Goal: Transaction & Acquisition: Purchase product/service

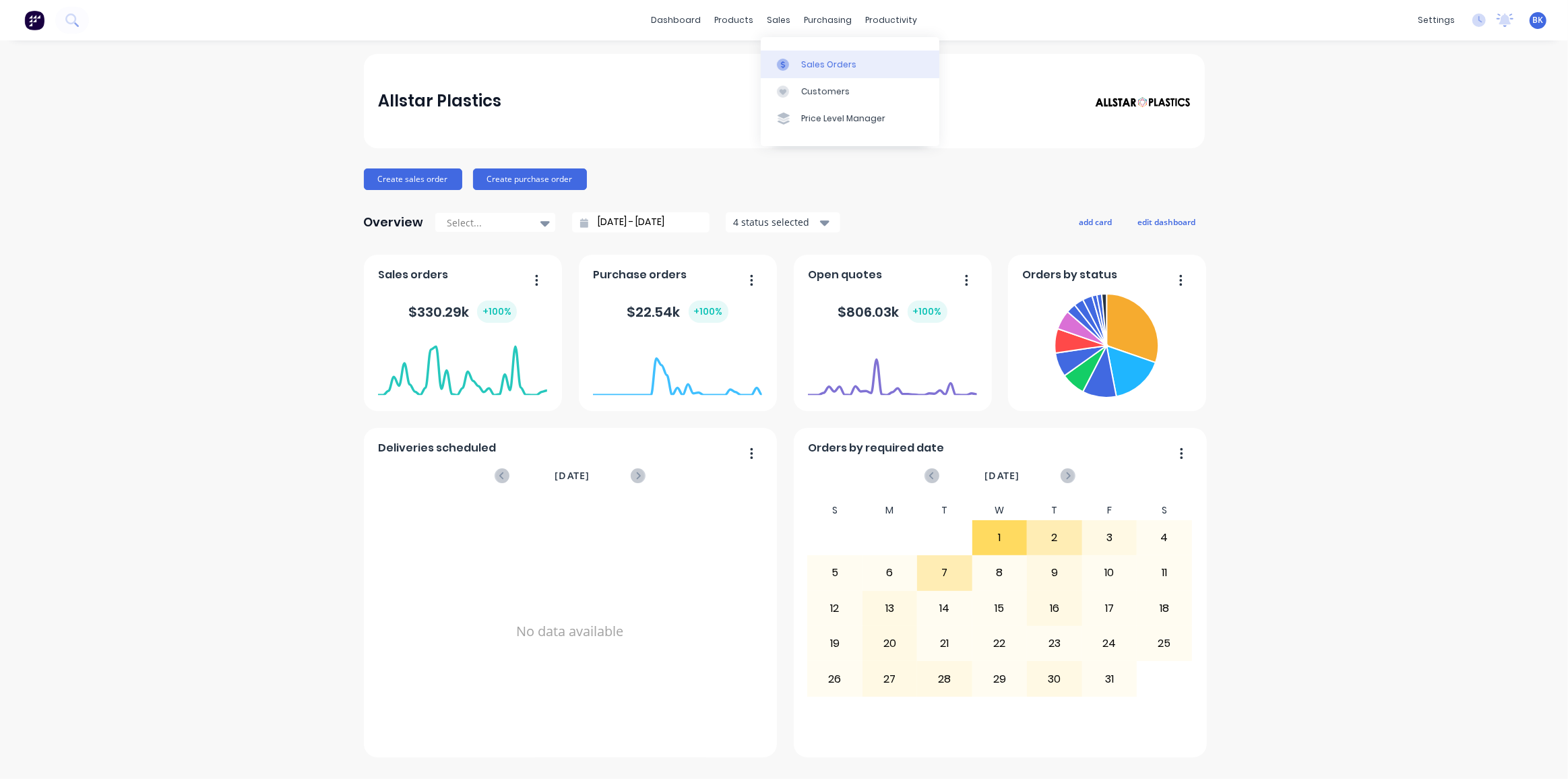
click at [796, 63] on div at bounding box center [787, 64] width 20 height 12
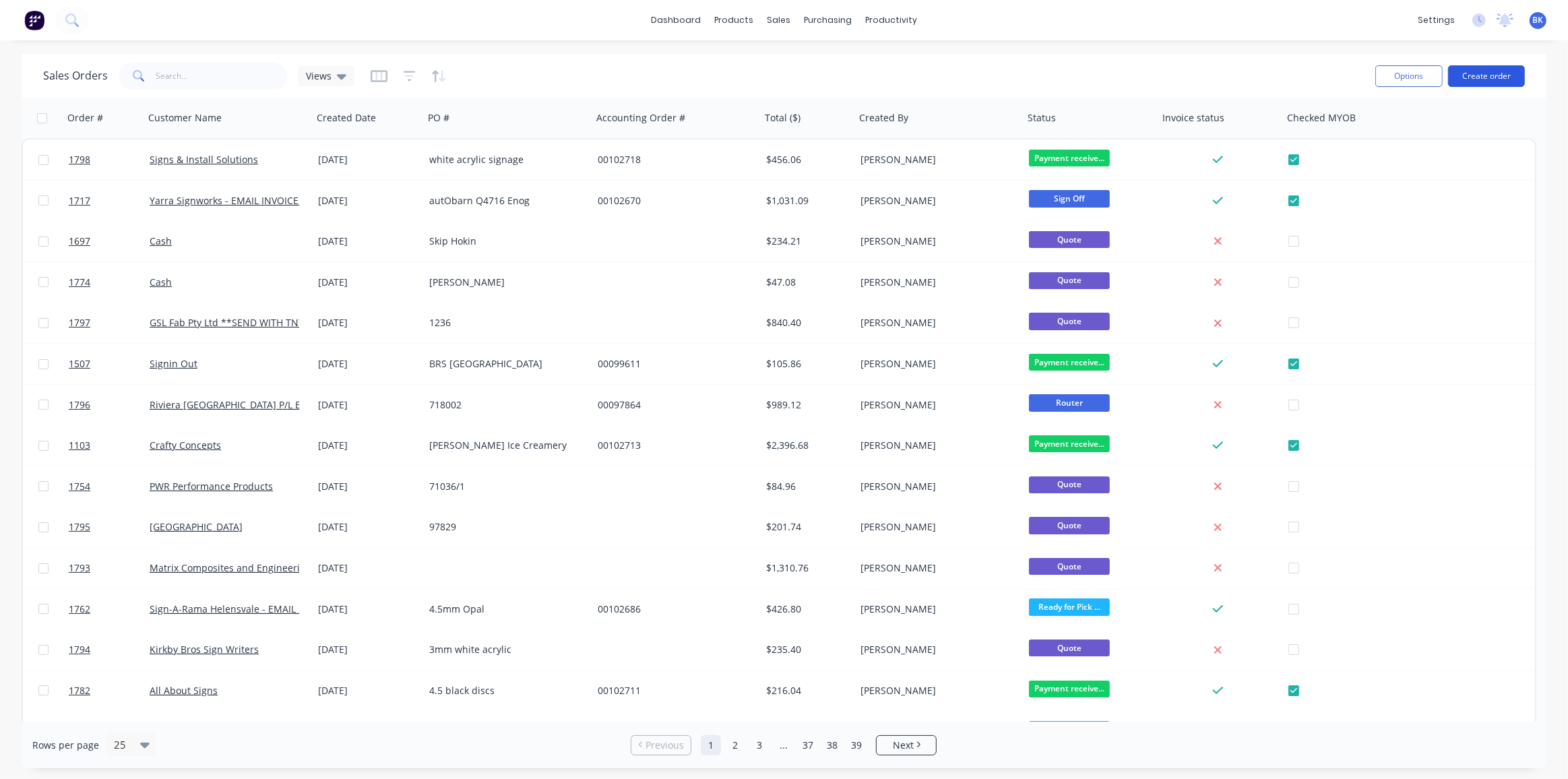
click at [1486, 76] on button "Create order" at bounding box center [1485, 76] width 77 height 21
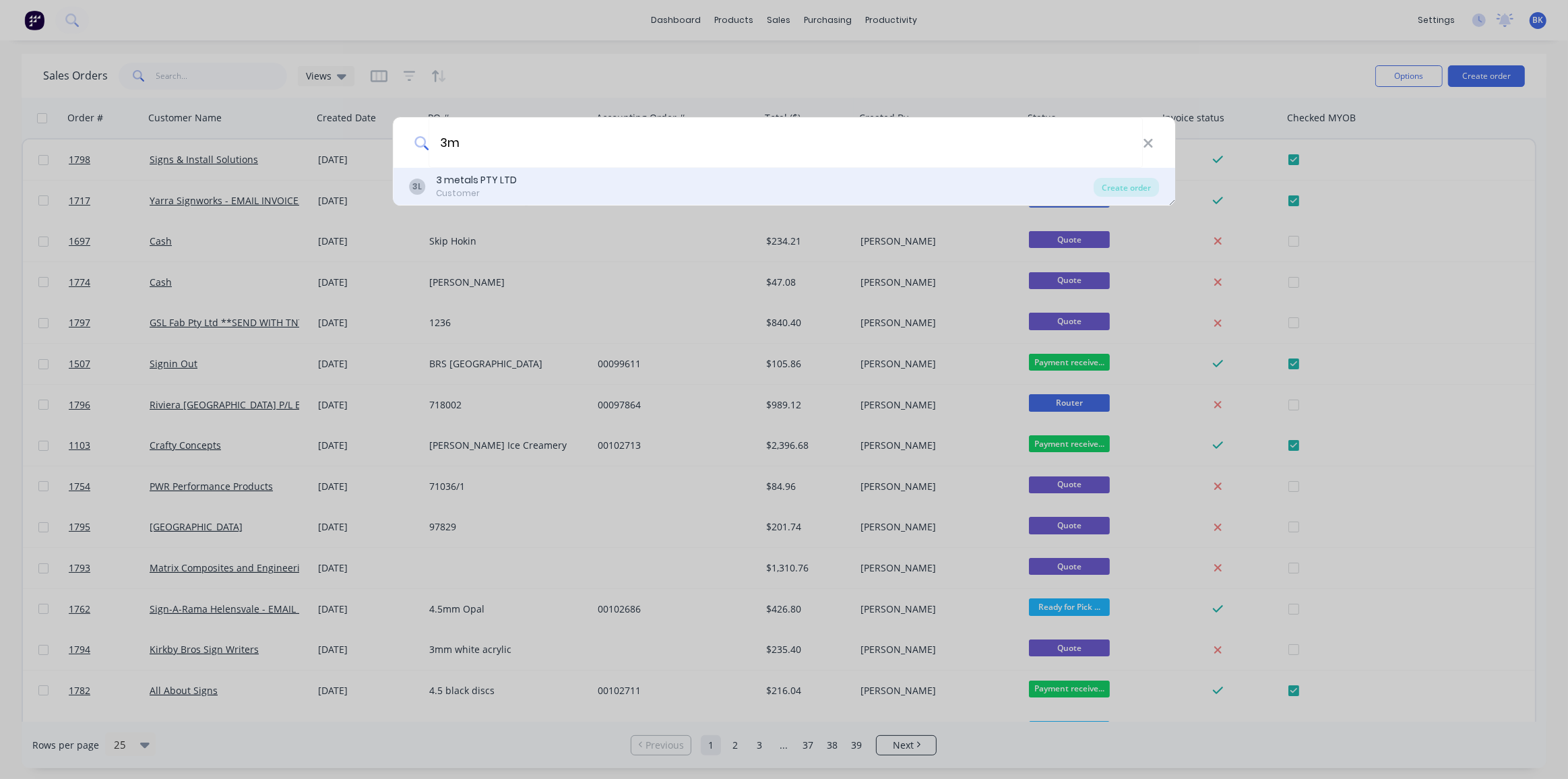
type input "3m"
click at [442, 175] on div "3 metals PTY LTD" at bounding box center [476, 180] width 81 height 15
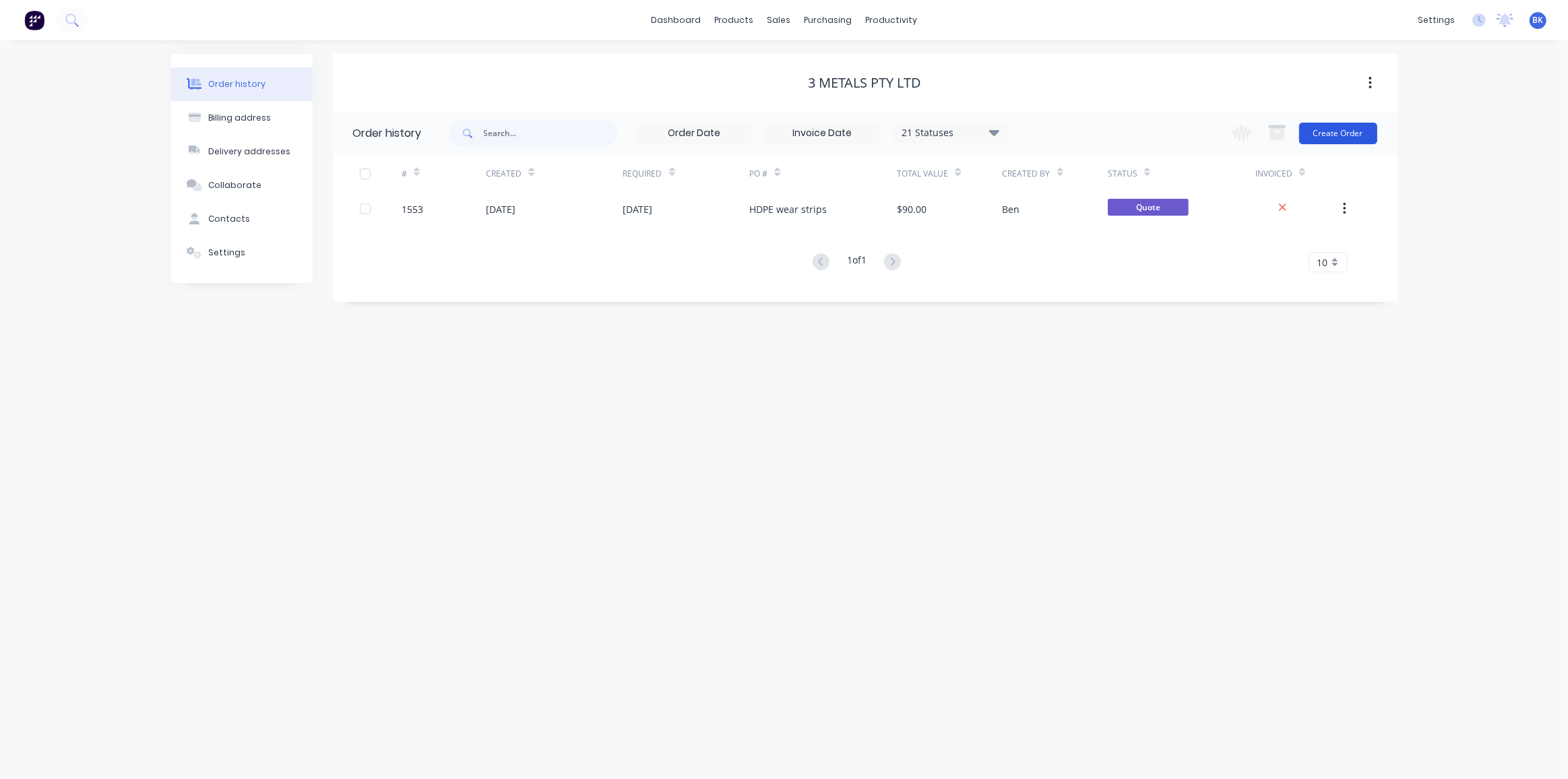
click at [1334, 130] on button "Create Order" at bounding box center [1337, 133] width 78 height 21
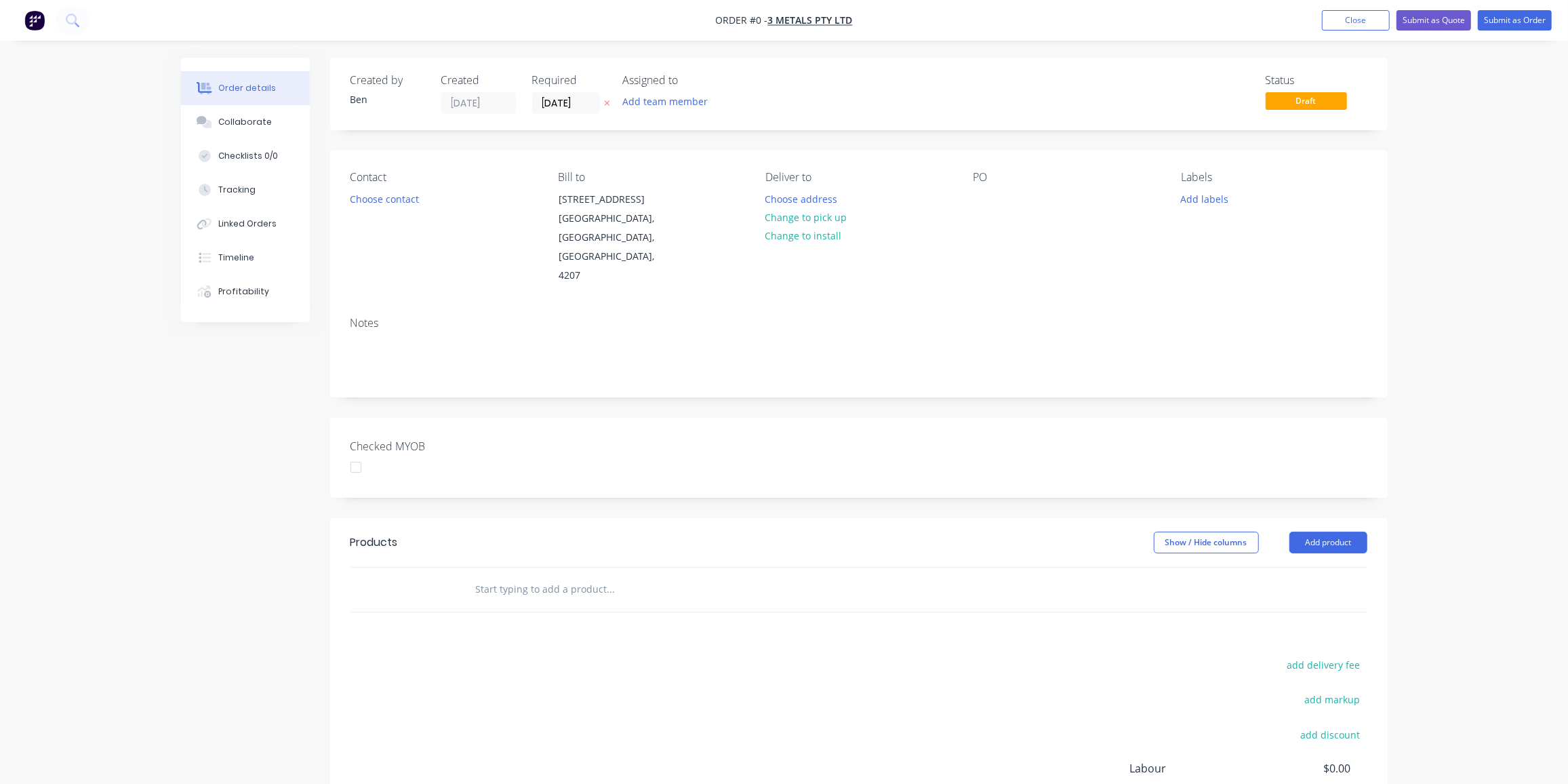
click at [557, 576] on input "text" at bounding box center [610, 589] width 271 height 27
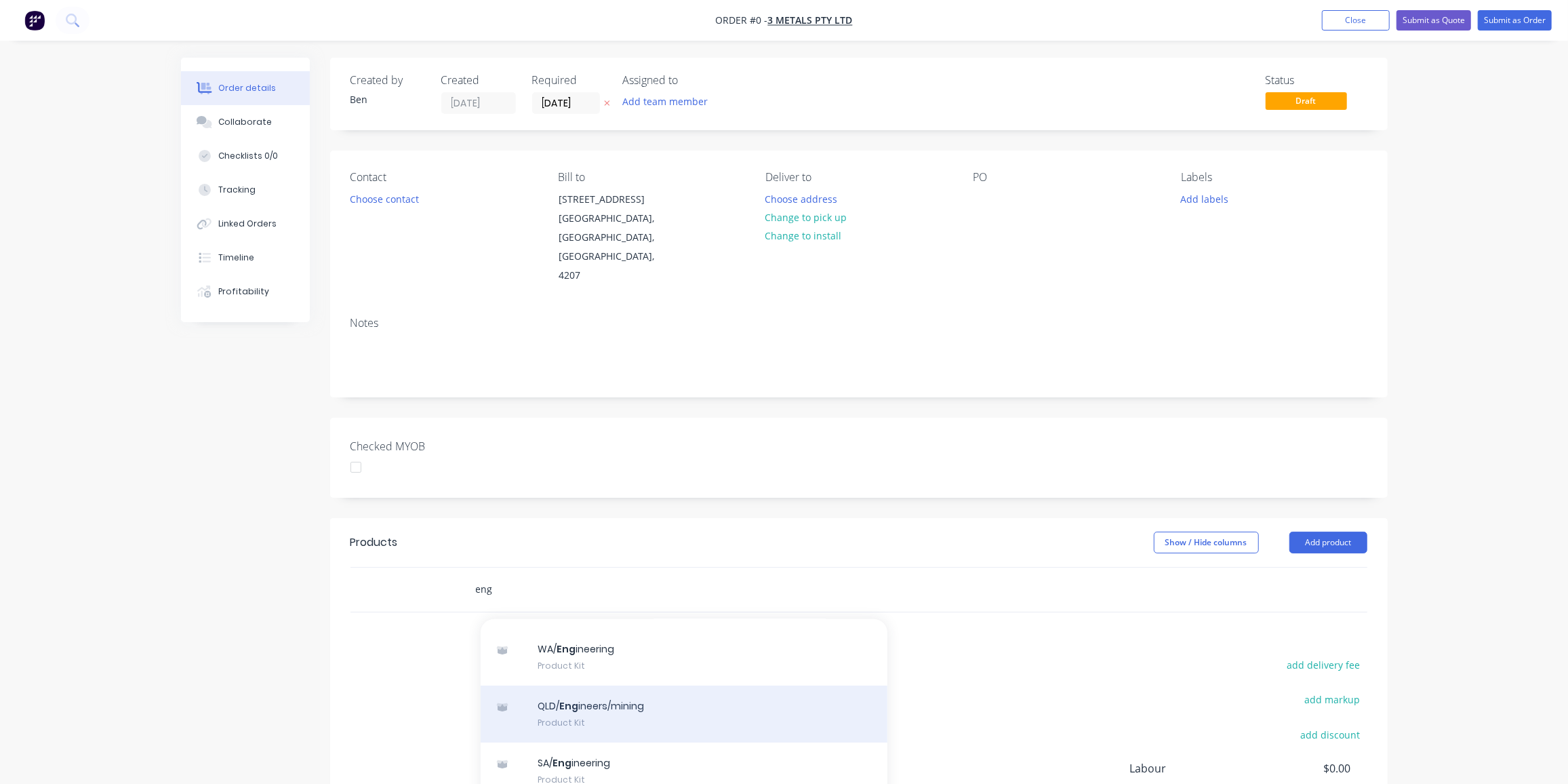
type input "eng"
click at [640, 684] on div "QLD/ Eng ineers/mining Product Kit" at bounding box center [684, 713] width 407 height 57
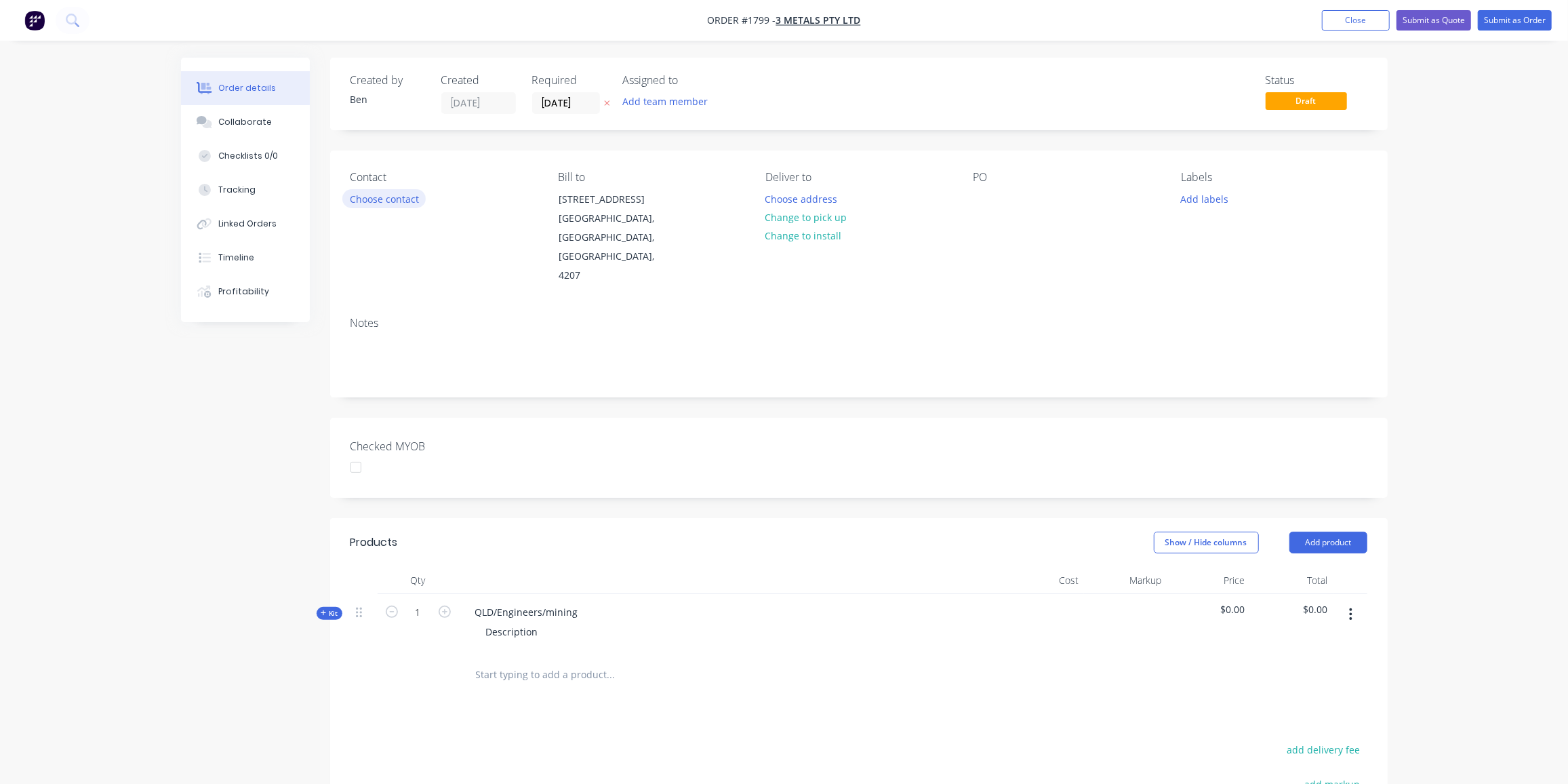
click at [392, 195] on button "Choose contact" at bounding box center [384, 198] width 83 height 19
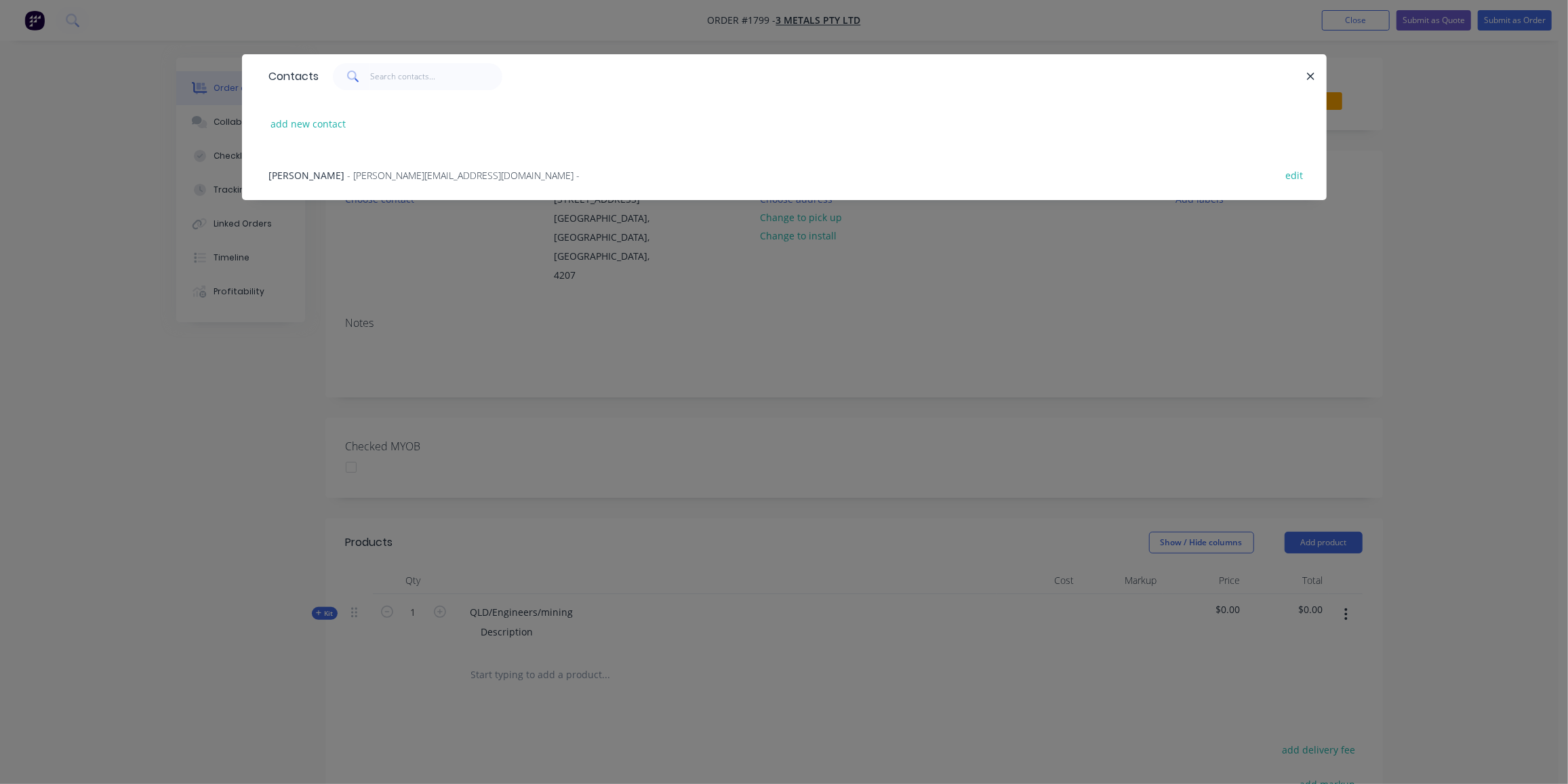
click at [346, 173] on span "[PERSON_NAME]" at bounding box center [307, 174] width 76 height 13
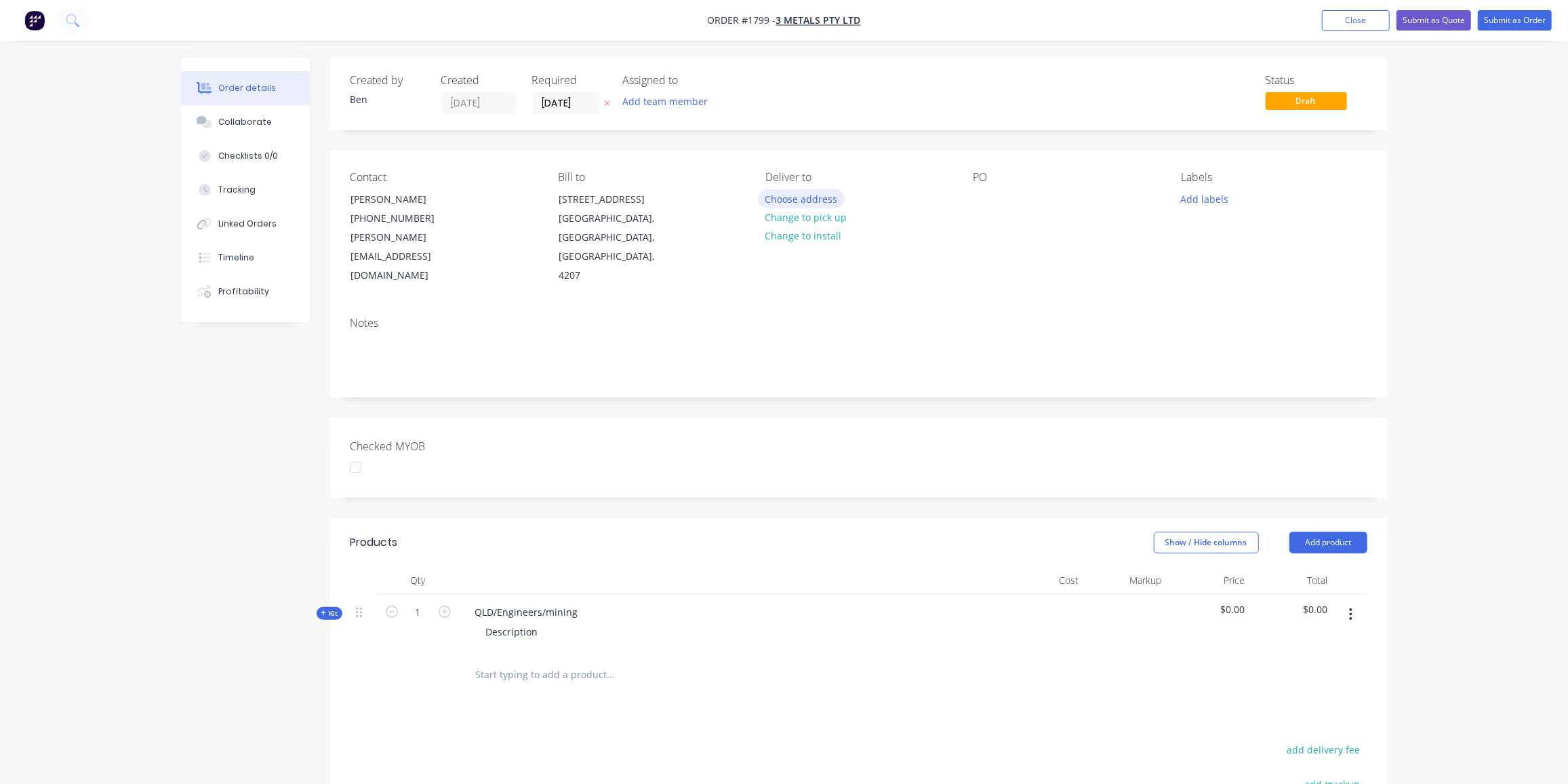
click at [810, 196] on button "Choose address" at bounding box center [801, 198] width 87 height 19
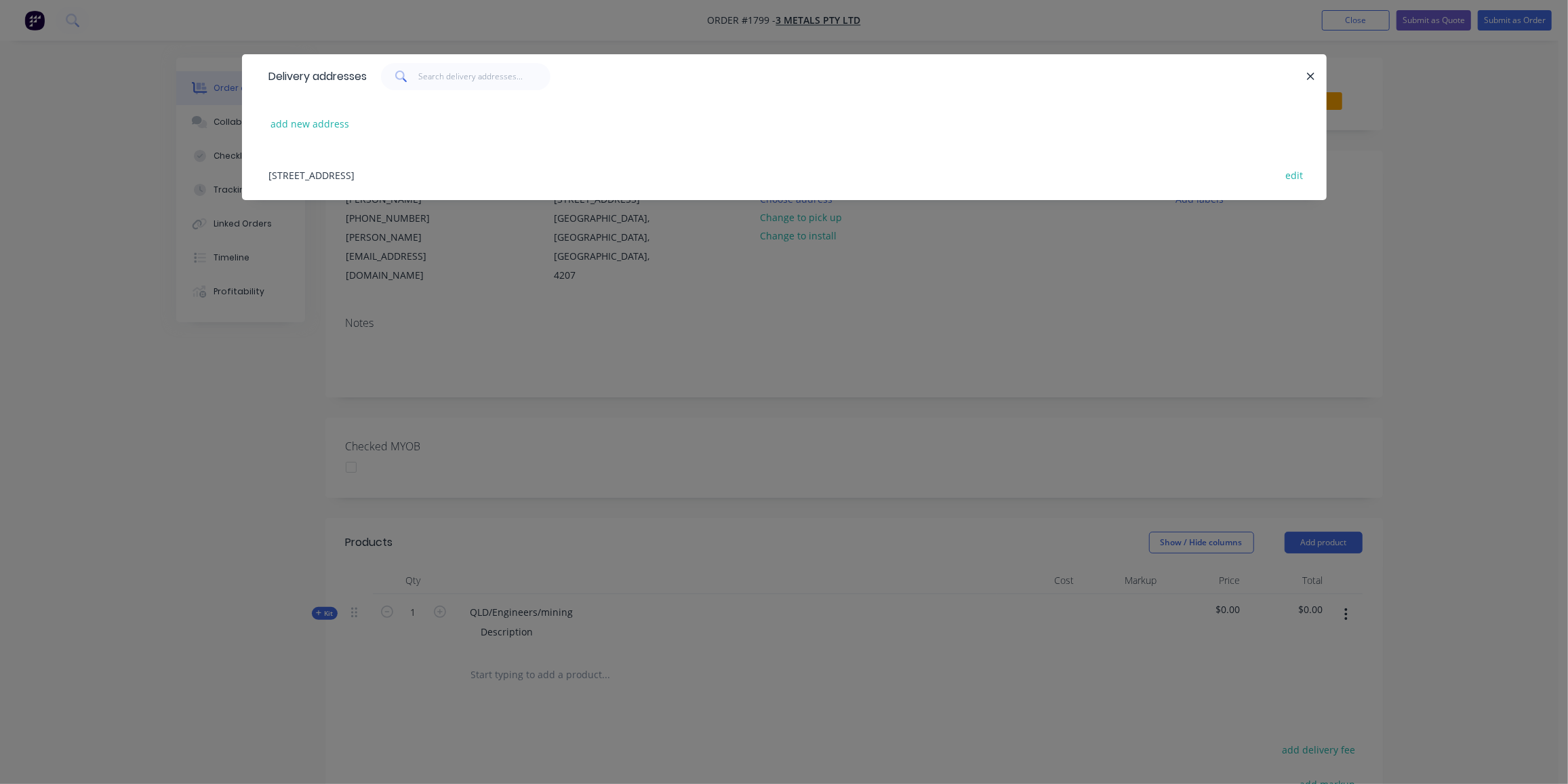
drag, startPoint x: 393, startPoint y: 174, endPoint x: 694, endPoint y: 191, distance: 301.5
click at [393, 174] on div "[STREET_ADDRESS] edit" at bounding box center [784, 174] width 1044 height 51
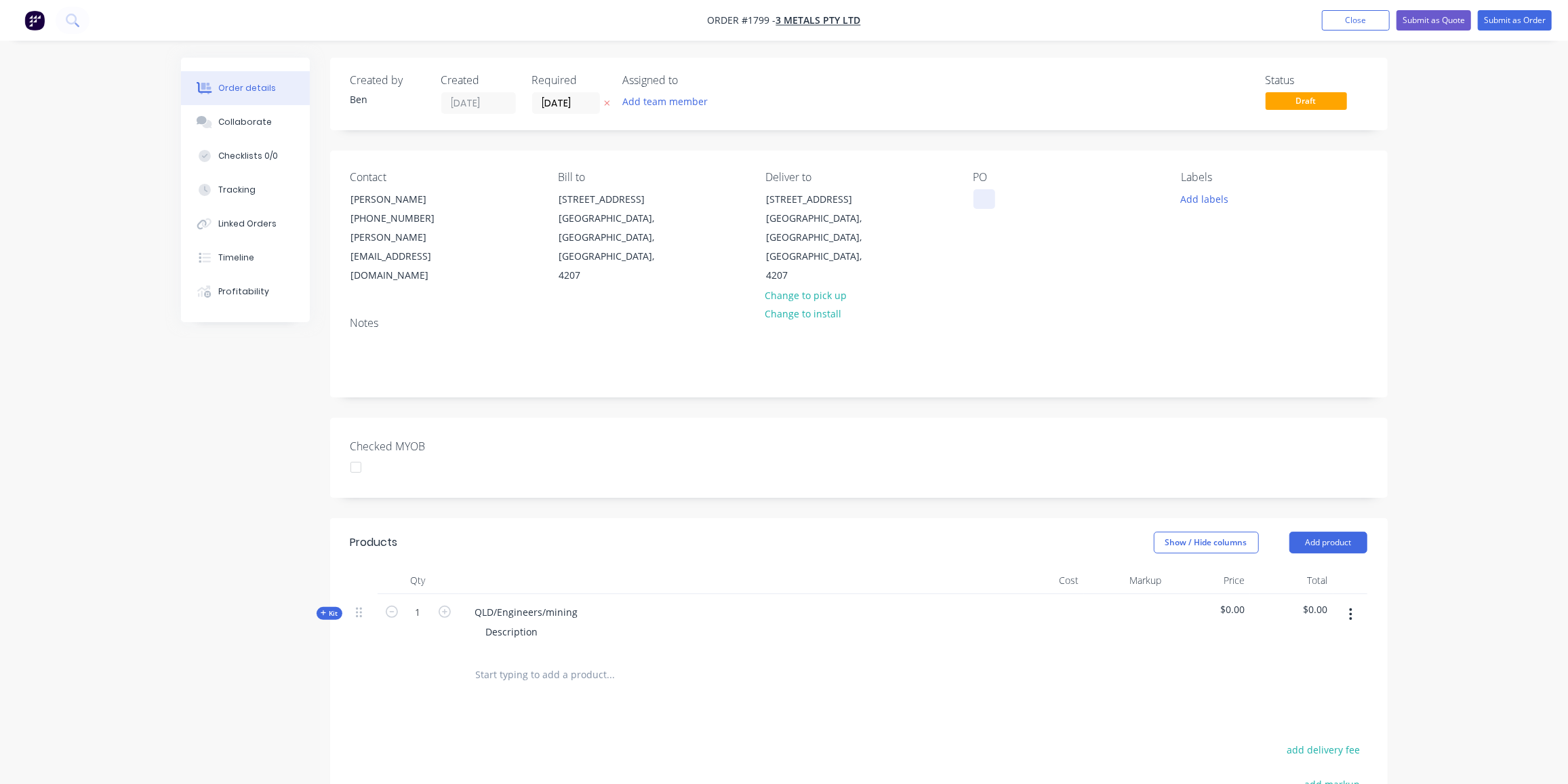
click at [973, 196] on div at bounding box center [984, 199] width 22 height 20
click at [508, 602] on div "QLD/Engineers/mining" at bounding box center [526, 612] width 124 height 20
drag, startPoint x: 581, startPoint y: 573, endPoint x: 440, endPoint y: 577, distance: 141.1
click at [440, 594] on div "Kit 1 QLD/Engineers/mining Description $0.00 $0.00" at bounding box center [858, 623] width 1017 height 59
click at [429, 602] on input "1" at bounding box center [418, 612] width 35 height 21
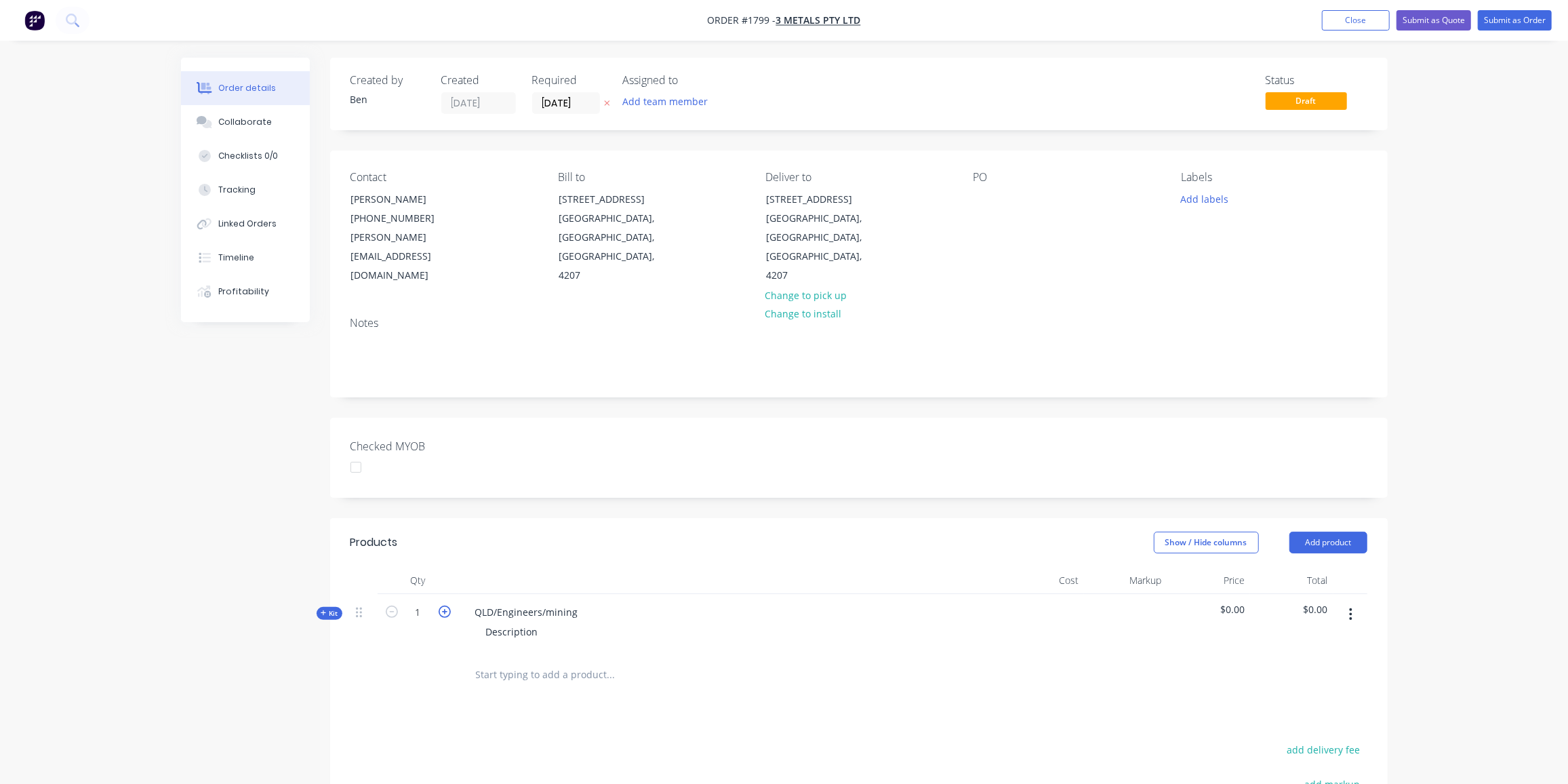
click at [442, 605] on icon "button" at bounding box center [444, 611] width 12 height 12
type input "4"
drag, startPoint x: 579, startPoint y: 575, endPoint x: 446, endPoint y: 578, distance: 133.0
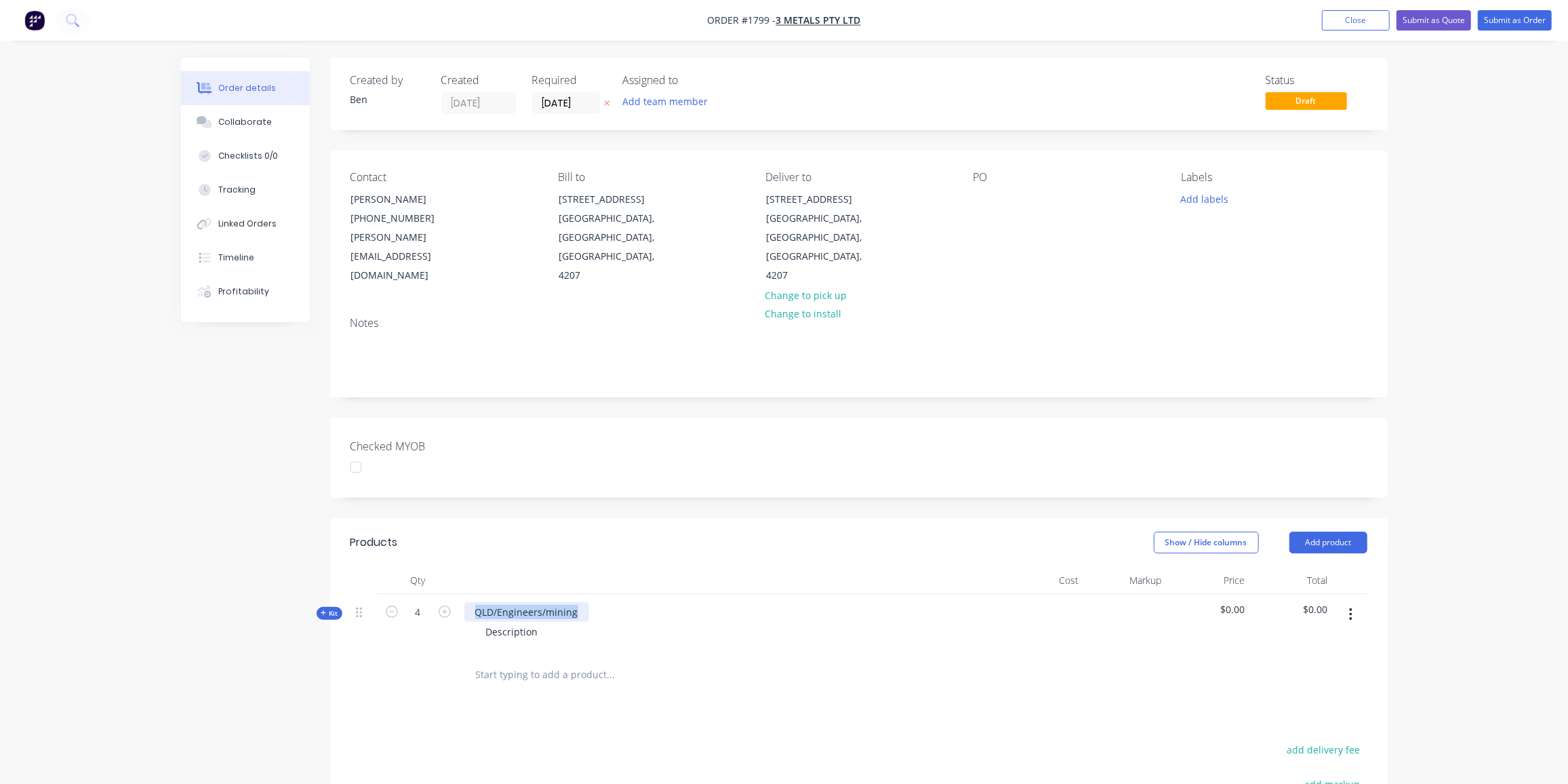
click at [446, 594] on div "Kit 4 QLD/Engineers/mining Description $0.00 $0.00" at bounding box center [858, 623] width 1017 height 59
drag, startPoint x: 506, startPoint y: 573, endPoint x: 469, endPoint y: 578, distance: 37.3
click at [469, 602] on div "10m mblack acrylic" at bounding box center [518, 612] width 109 height 20
drag, startPoint x: 560, startPoint y: 569, endPoint x: 454, endPoint y: 571, distance: 106.0
click at [454, 594] on div "Kit 4 10m mblack acrylic Description $0.00 $0.00" at bounding box center [858, 623] width 1017 height 59
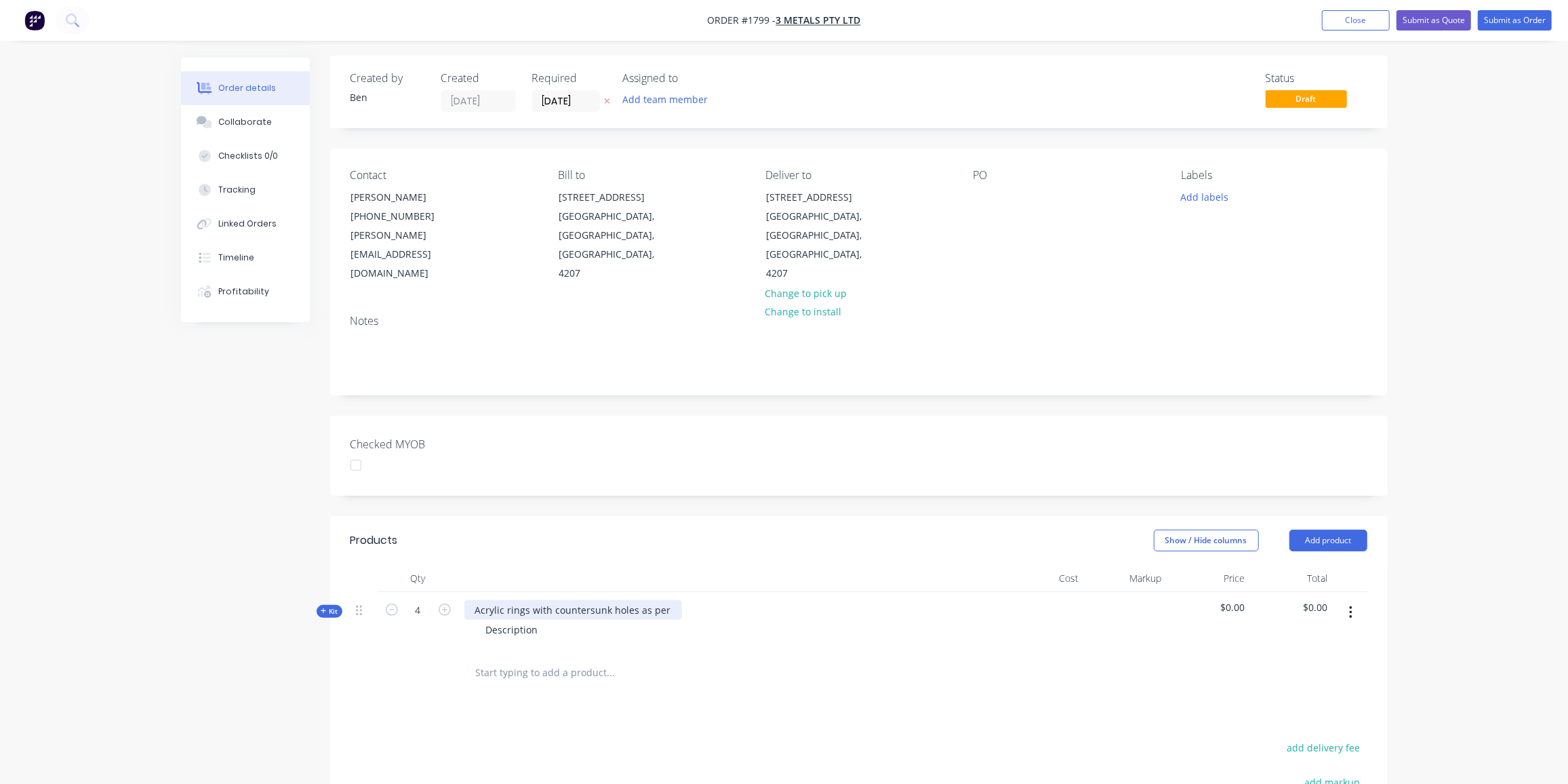
scroll to position [2, 0]
drag, startPoint x: 544, startPoint y: 588, endPoint x: 426, endPoint y: 595, distance: 118.2
click at [426, 595] on div "Kit 4 Acrylic rings with countersunk holes as per drawing Description $0.00 $0.…" at bounding box center [858, 622] width 1017 height 59
click at [337, 606] on span "Kit" at bounding box center [330, 611] width 18 height 10
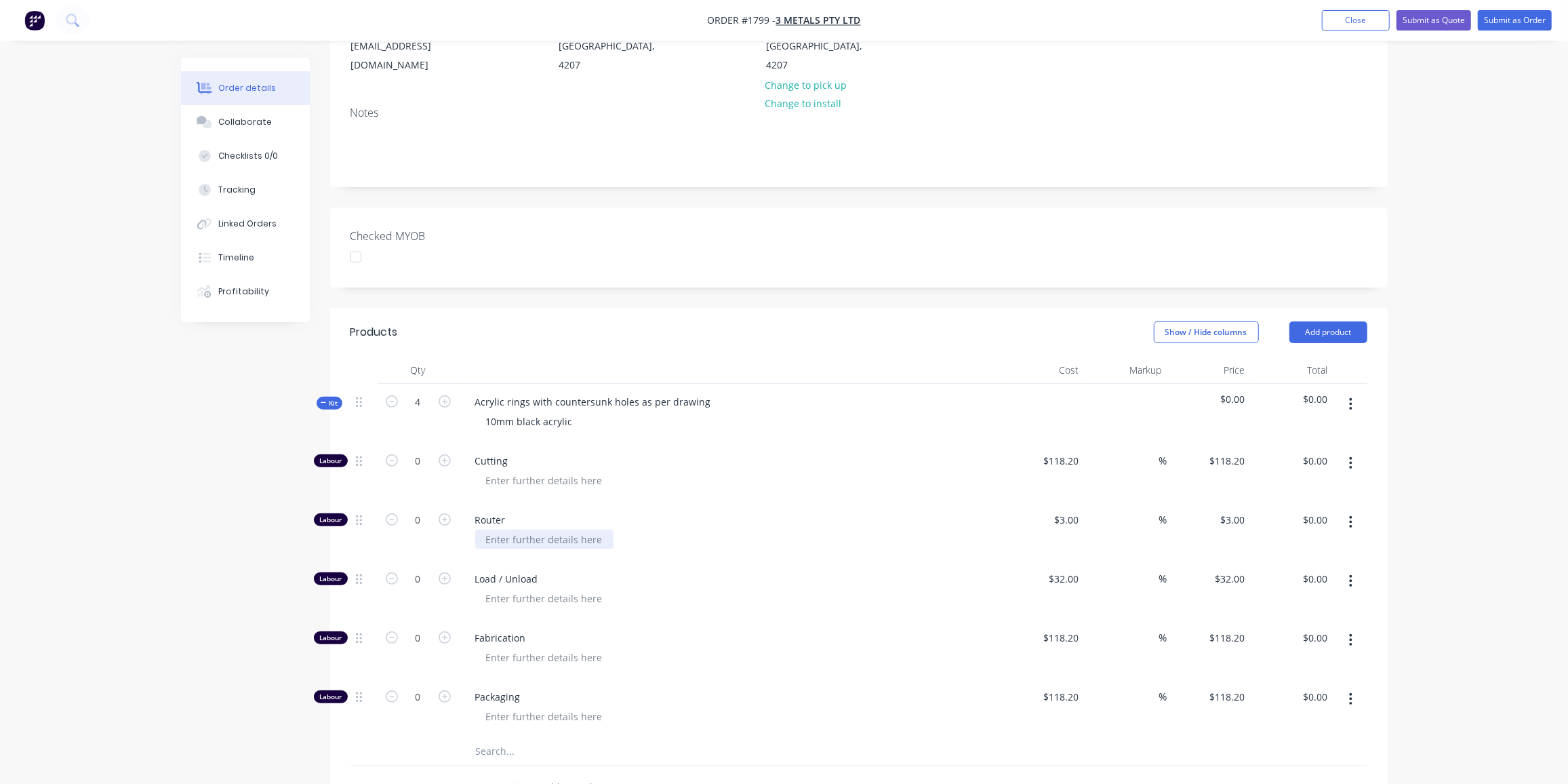
scroll to position [210, 0]
click at [427, 509] on input "0" at bounding box center [418, 519] width 35 height 21
type input "12"
type input "$36.00"
click at [421, 568] on input "0" at bounding box center [418, 577] width 35 height 21
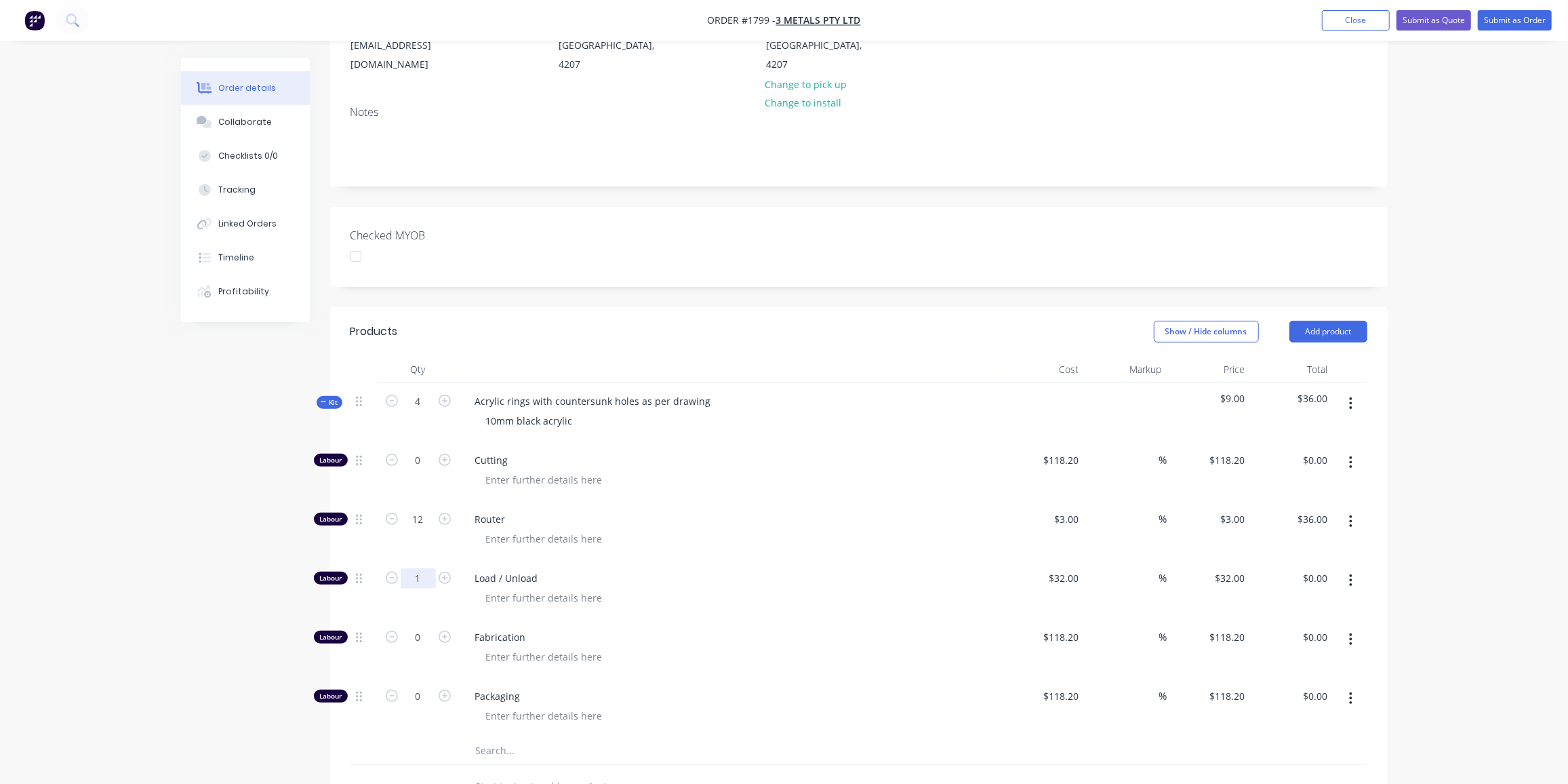
type input "1"
type input "$32.00"
click at [490, 737] on input "text" at bounding box center [610, 751] width 271 height 27
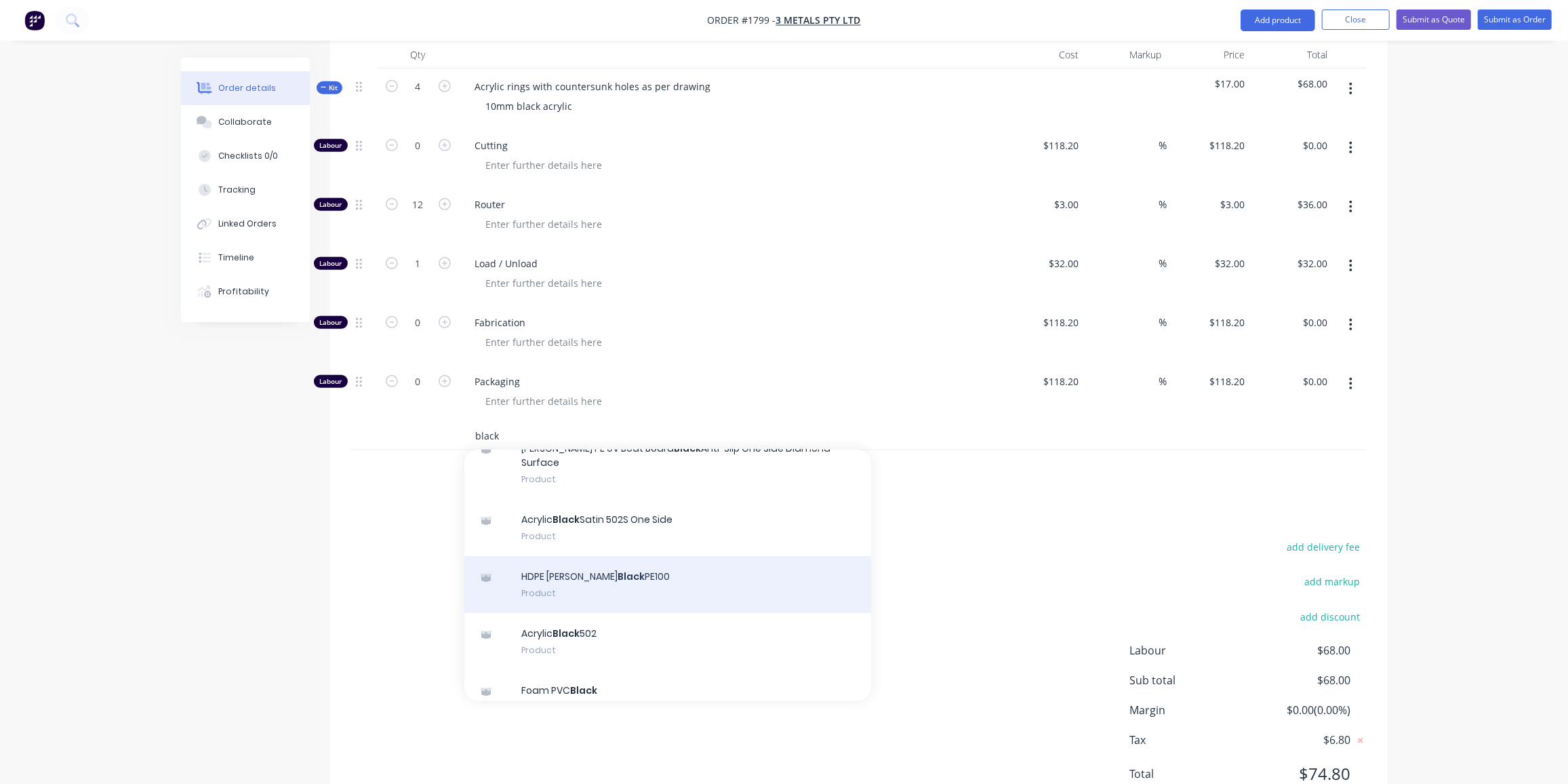
scroll to position [140, 0]
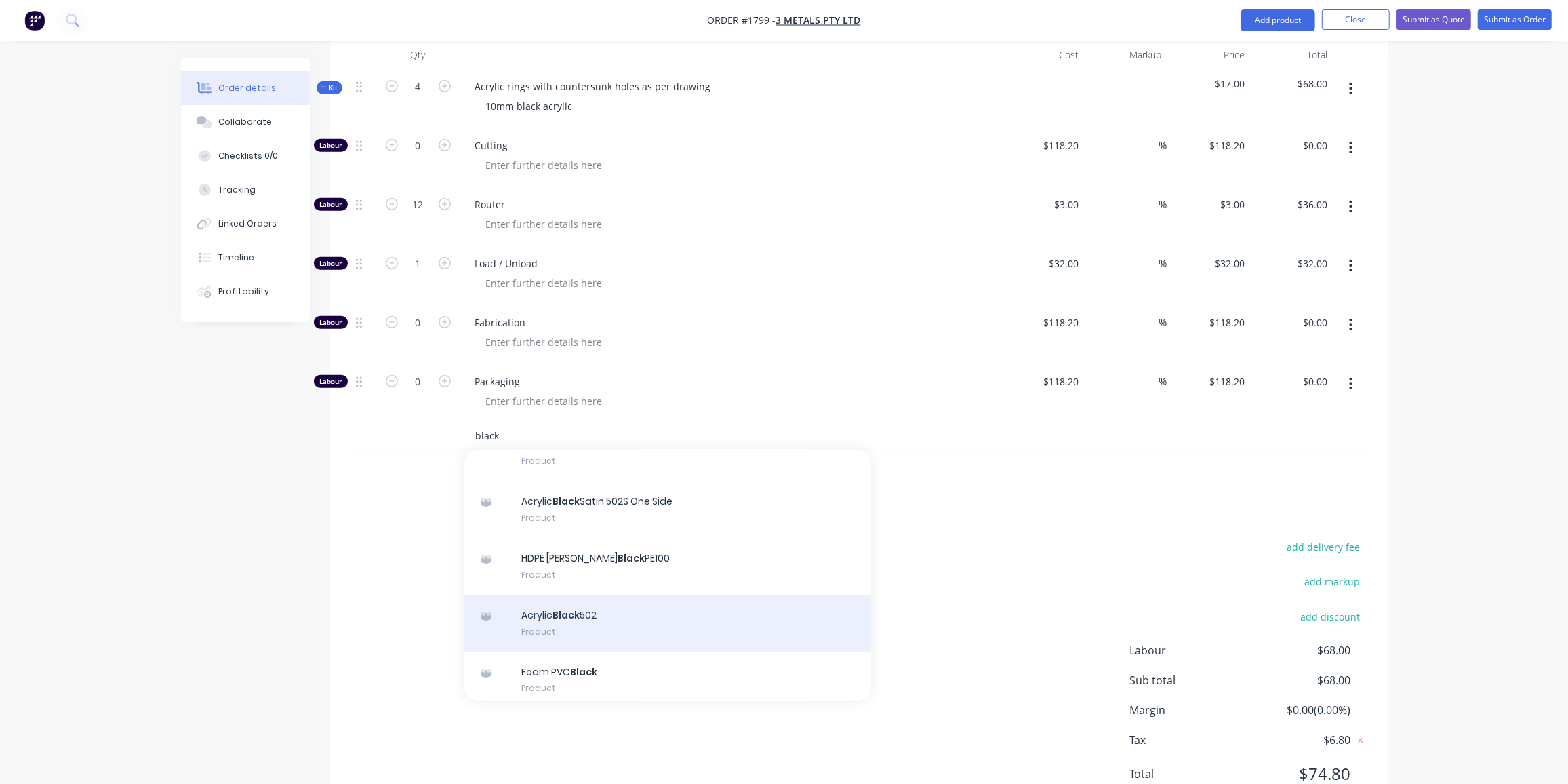
type input "black"
click at [619, 594] on div "Acrylic Black 502 Product" at bounding box center [668, 623] width 407 height 57
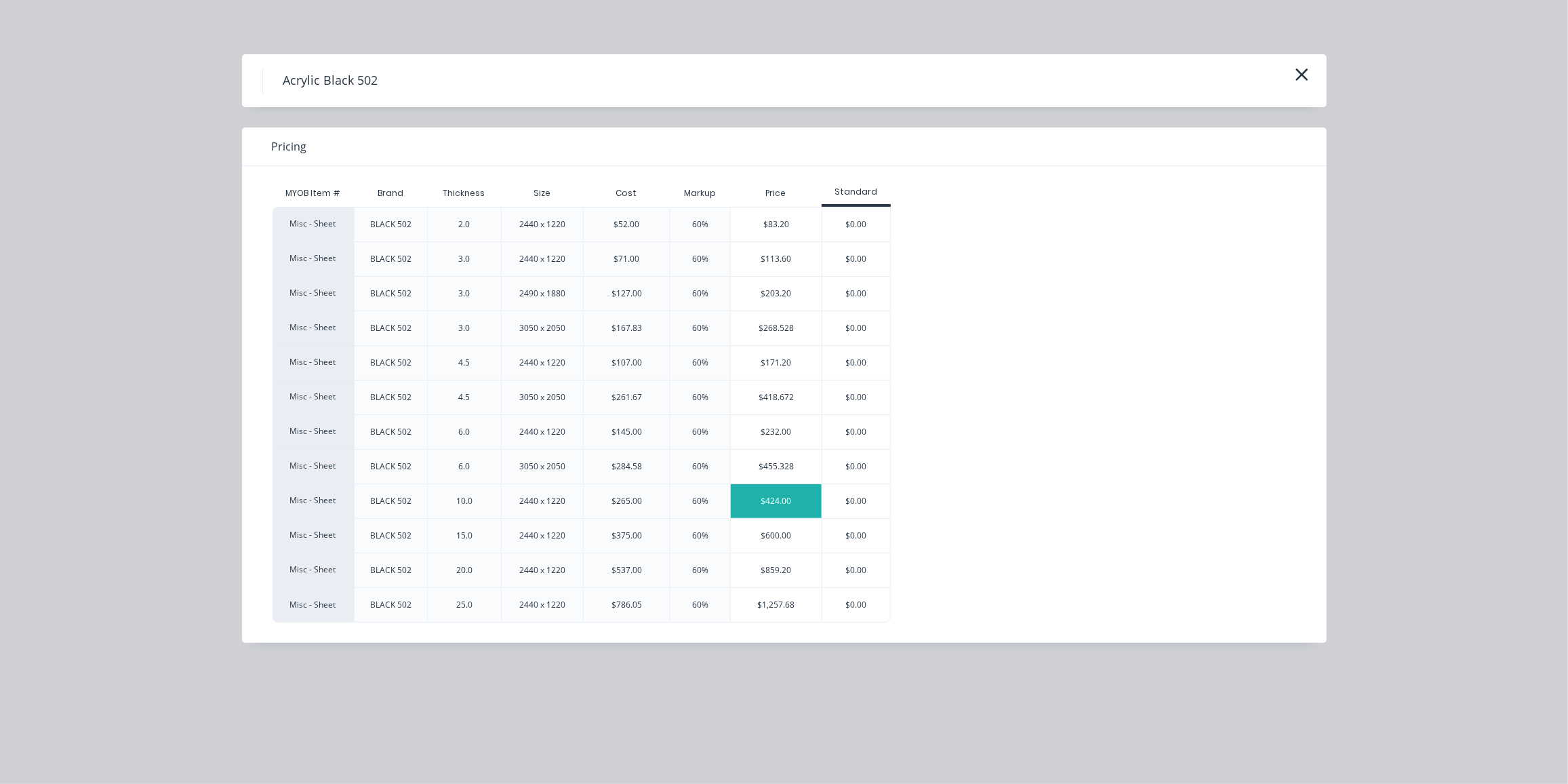
click at [756, 495] on div "$424.00" at bounding box center [776, 500] width 91 height 34
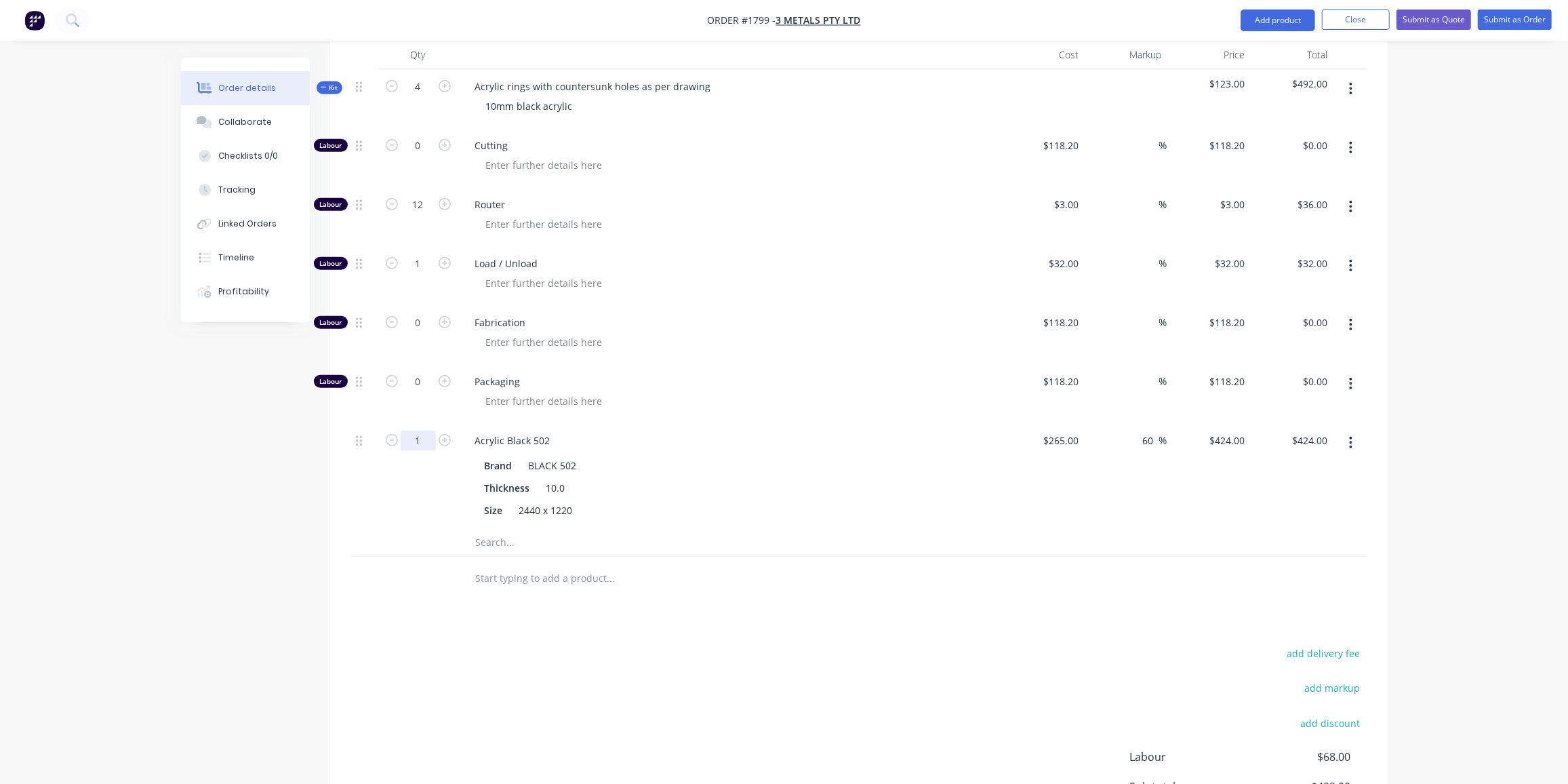
click at [417, 431] on input "1" at bounding box center [418, 440] width 35 height 21
type input "0.5"
type input "$212.00"
click at [712, 684] on div "add delivery fee add markup add discount Labour $68.00 Sub total $280.00 Margin…" at bounding box center [858, 774] width 1017 height 261
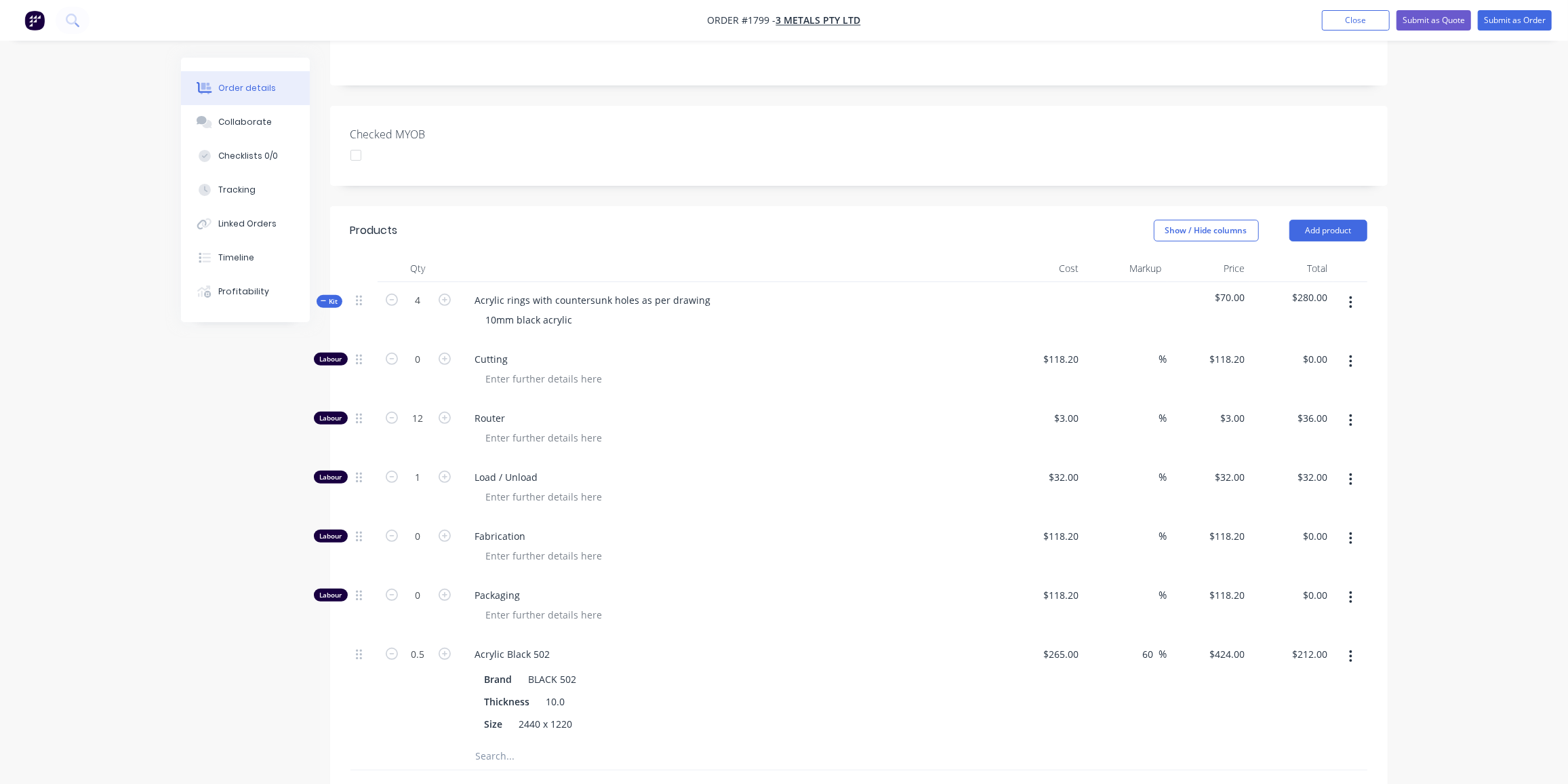
click at [330, 297] on span "Kit" at bounding box center [330, 301] width 18 height 10
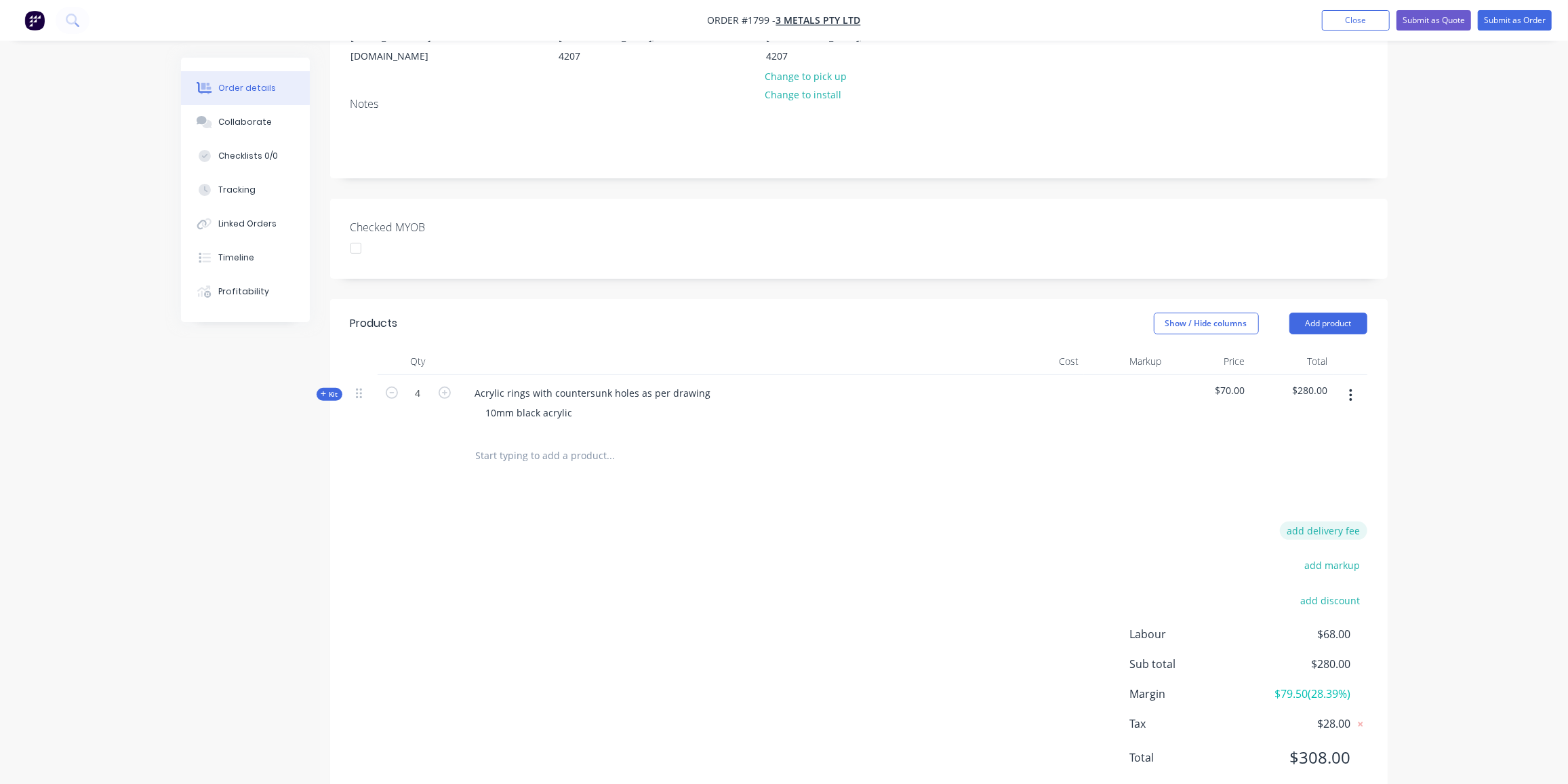
click at [1345, 522] on button "add delivery fee" at bounding box center [1323, 530] width 87 height 19
type input "40"
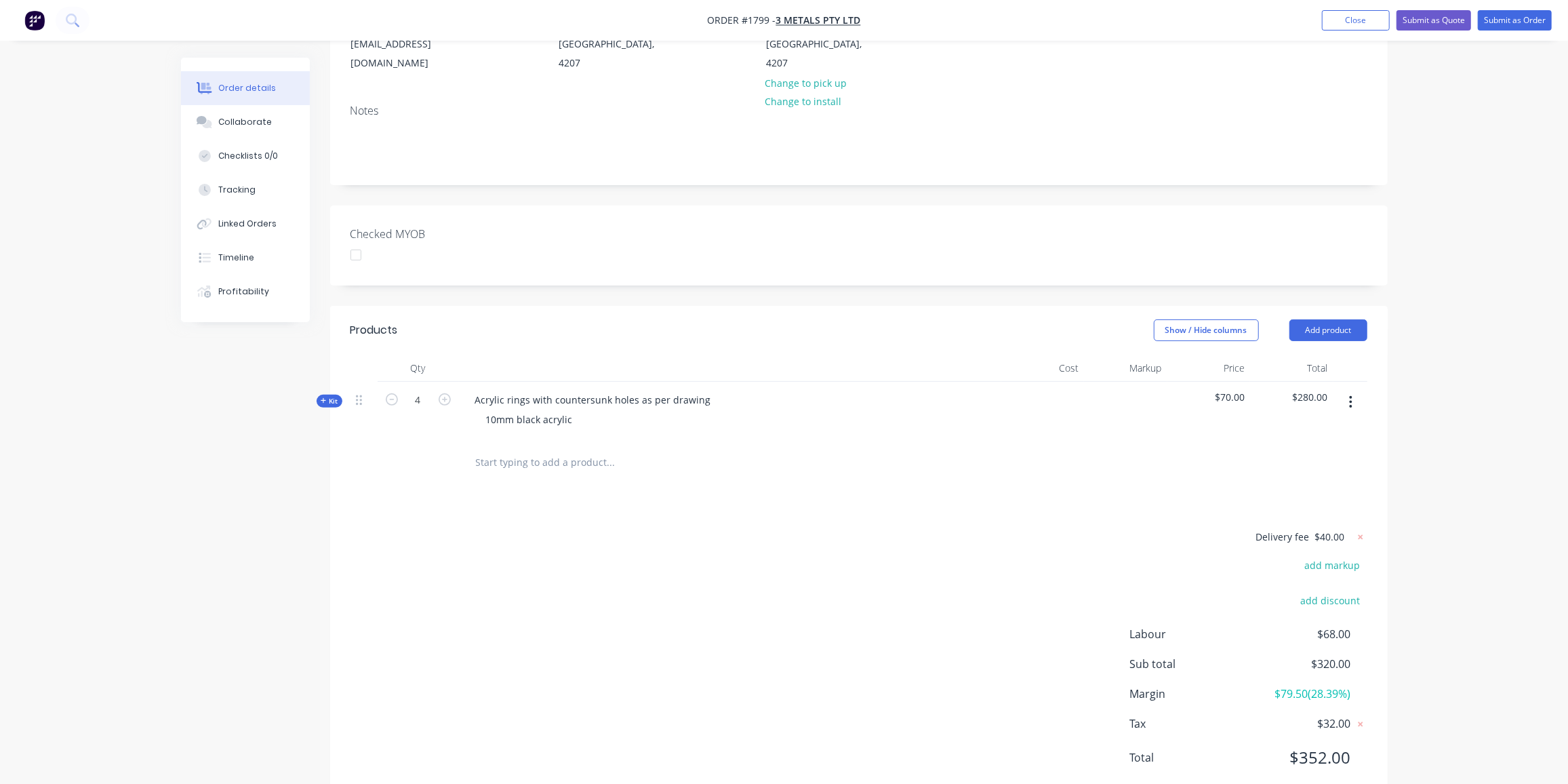
click at [896, 614] on div "Delivery fee $40.00 add markup add discount Labour $68.00 Sub total $320.00 Mar…" at bounding box center [858, 655] width 1017 height 254
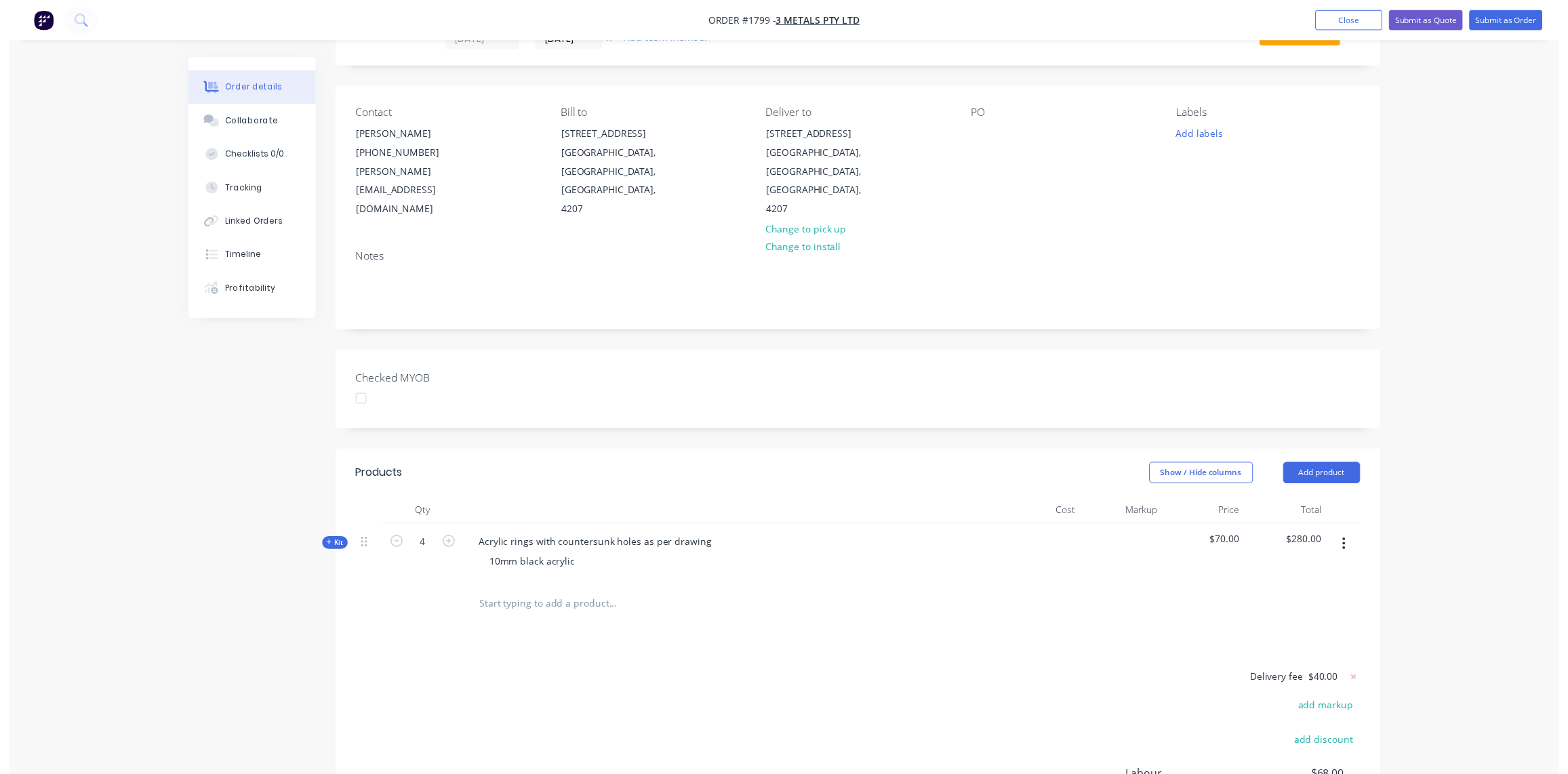
scroll to position [0, 0]
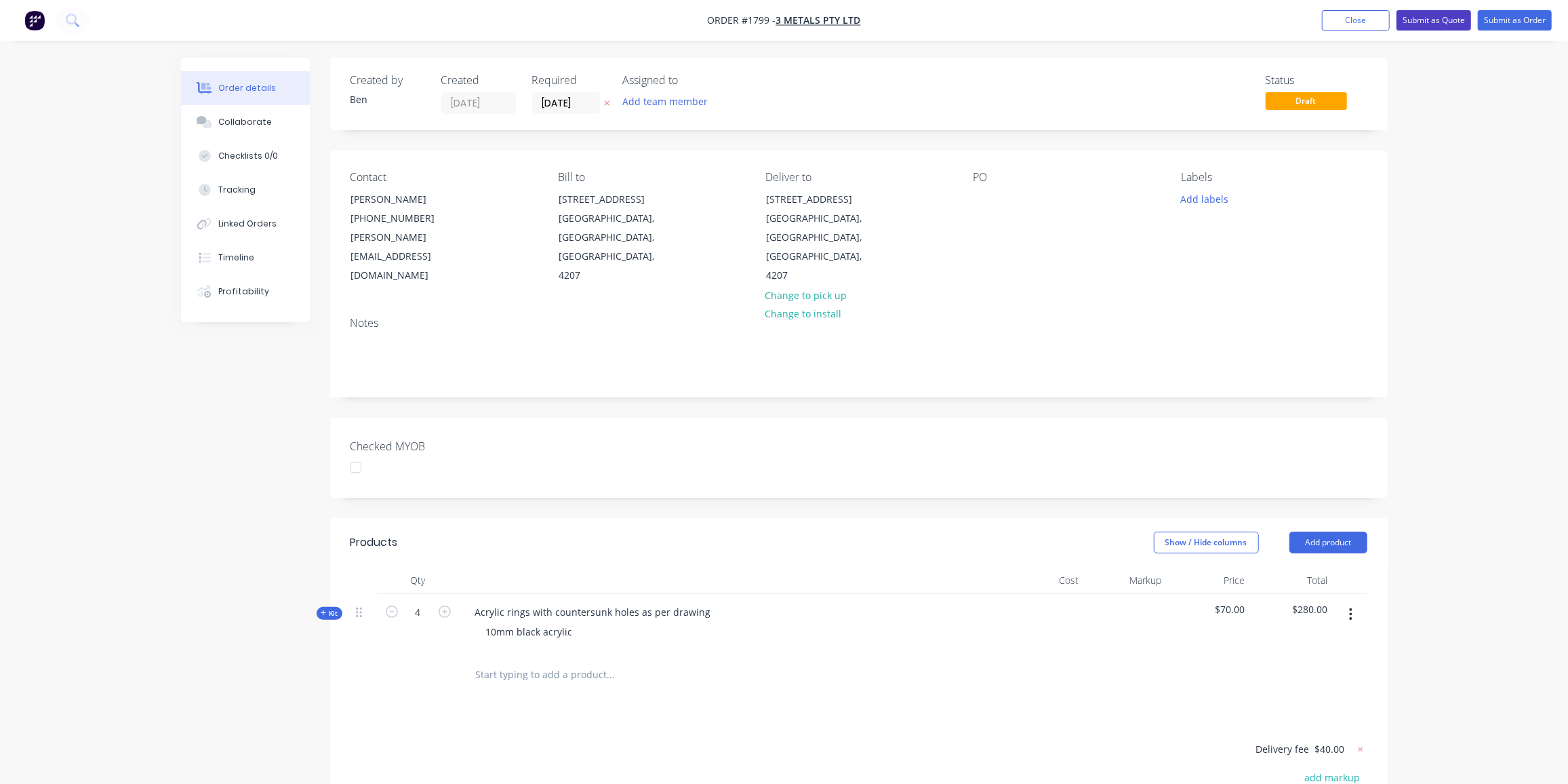
click at [1444, 18] on button "Submit as Quote" at bounding box center [1434, 20] width 74 height 21
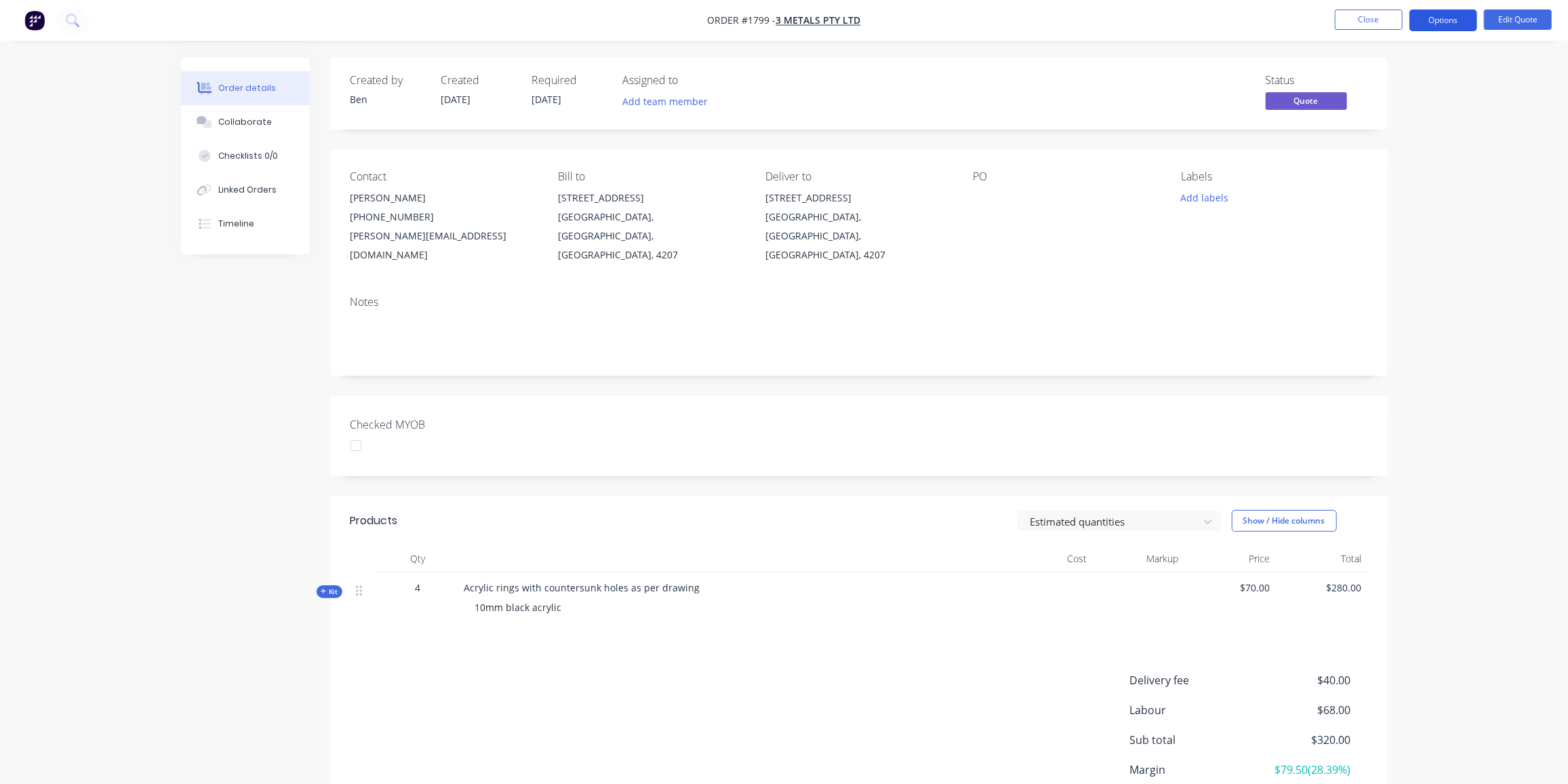
click at [1432, 15] on button "Options" at bounding box center [1443, 21] width 68 height 22
click at [1379, 85] on div "Quote" at bounding box center [1402, 82] width 124 height 20
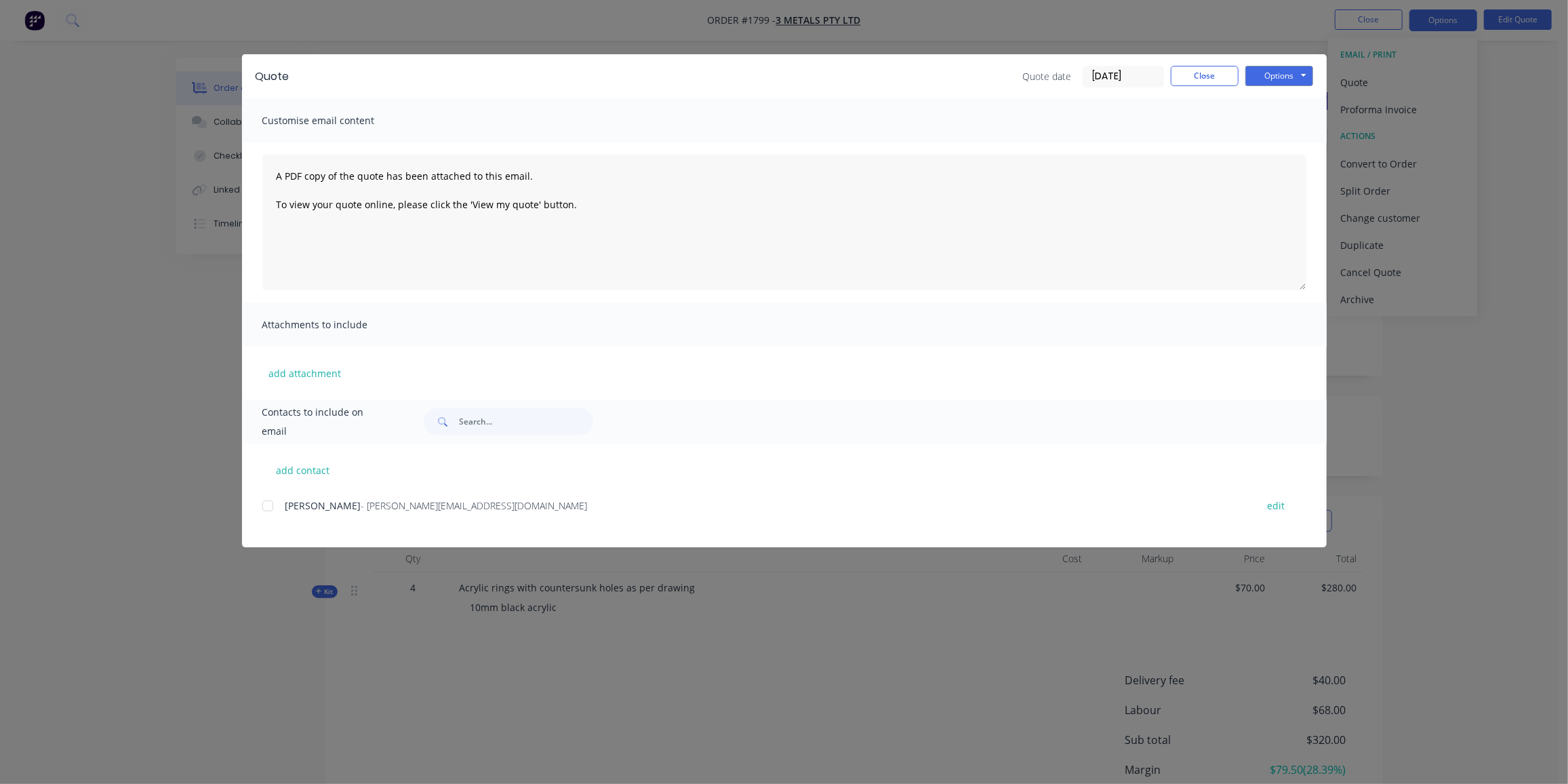
click at [266, 499] on div at bounding box center [268, 506] width 27 height 27
click at [1267, 78] on button "Options" at bounding box center [1278, 75] width 68 height 21
click at [1289, 145] on button "Email" at bounding box center [1288, 144] width 87 height 23
click at [1221, 71] on button "Close" at bounding box center [1204, 75] width 68 height 21
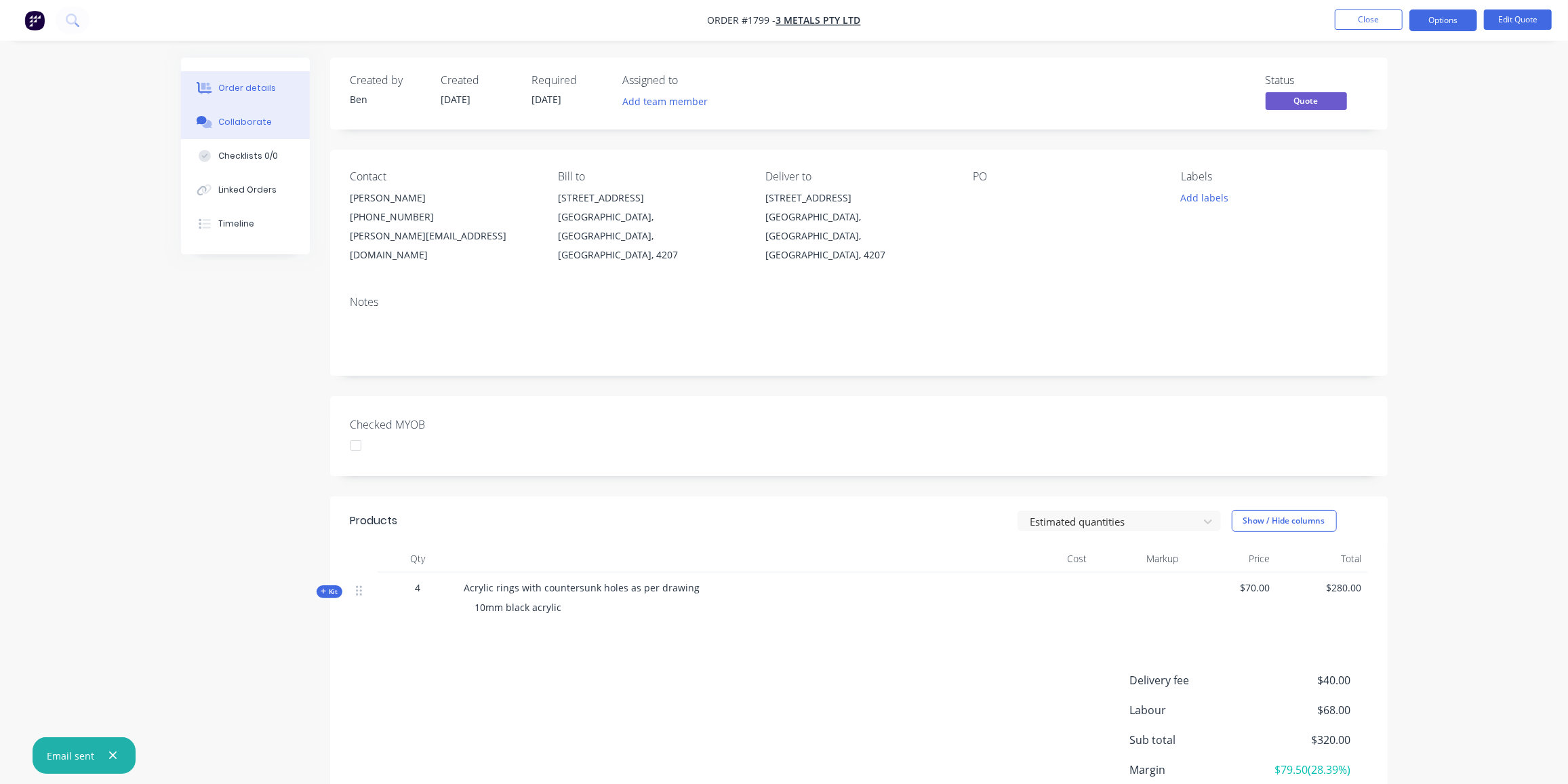
click at [225, 128] on button "Collaborate" at bounding box center [246, 121] width 129 height 34
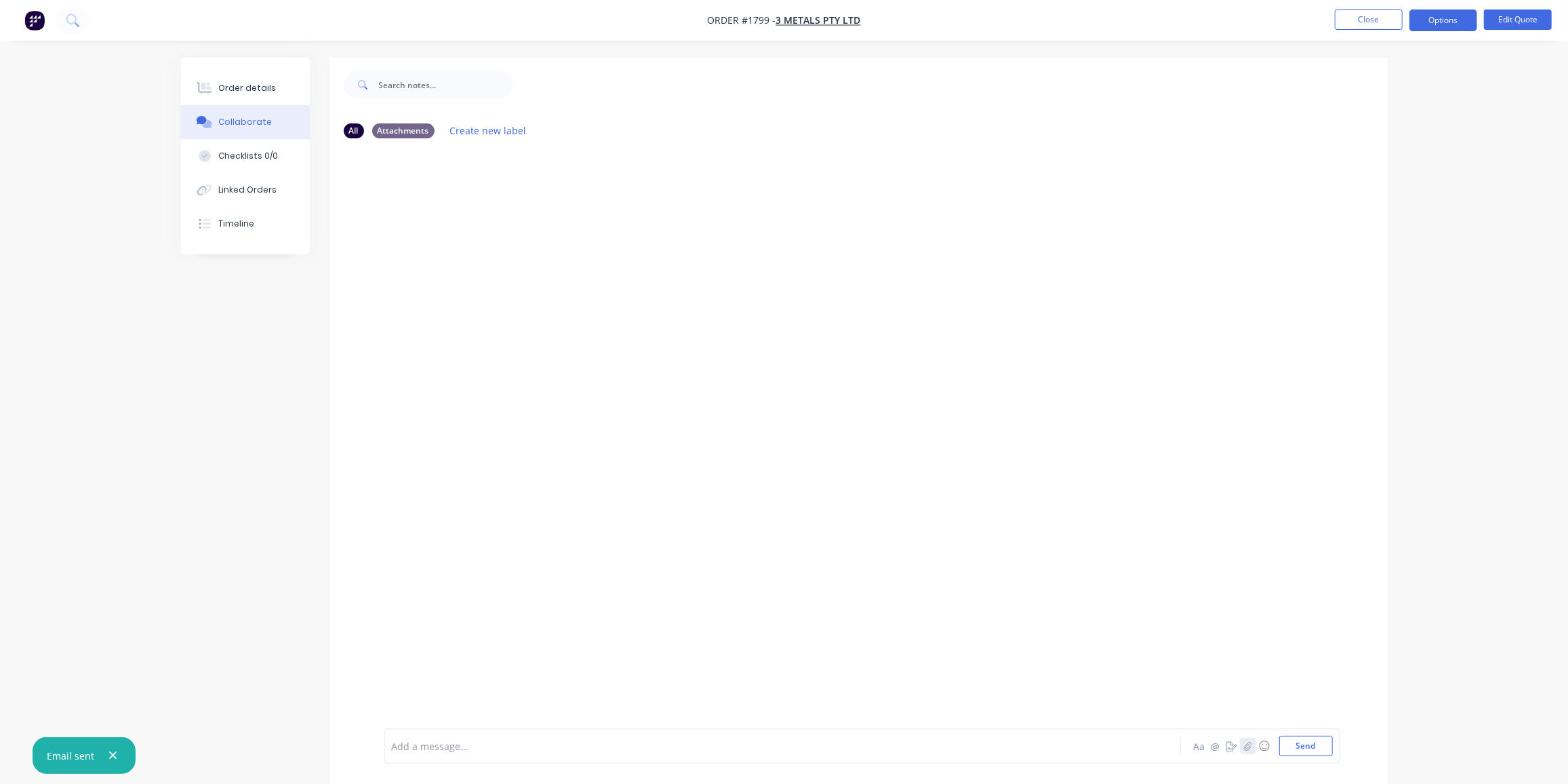
click at [1249, 746] on icon "button" at bounding box center [1248, 745] width 8 height 9
click at [1319, 746] on button "Send" at bounding box center [1306, 745] width 54 height 21
click at [1360, 17] on button "Close" at bounding box center [1368, 20] width 68 height 21
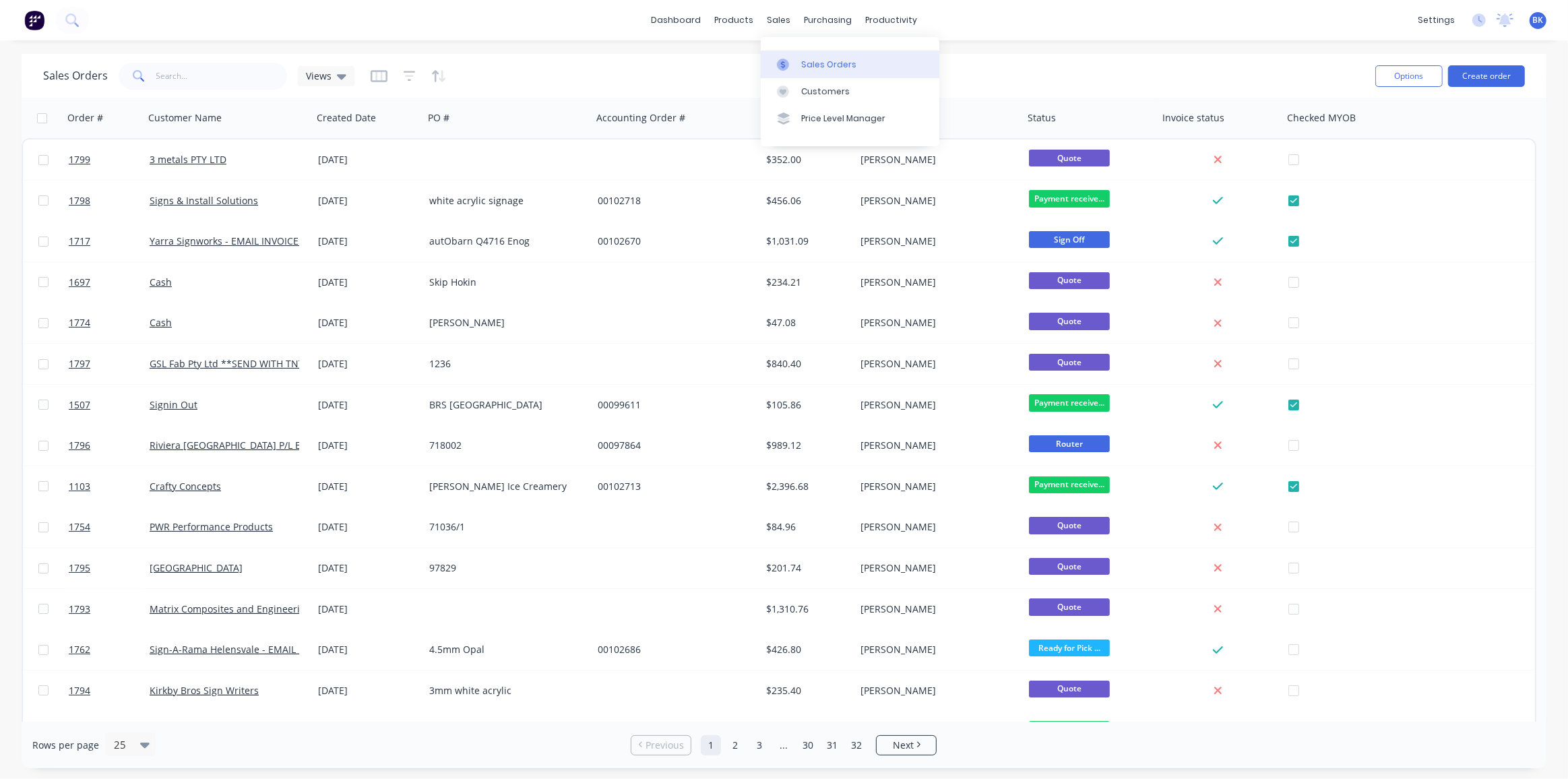
click at [799, 55] on link "Sales Orders" at bounding box center [850, 64] width 179 height 27
click at [909, 65] on div "Workflow" at bounding box center [915, 64] width 41 height 12
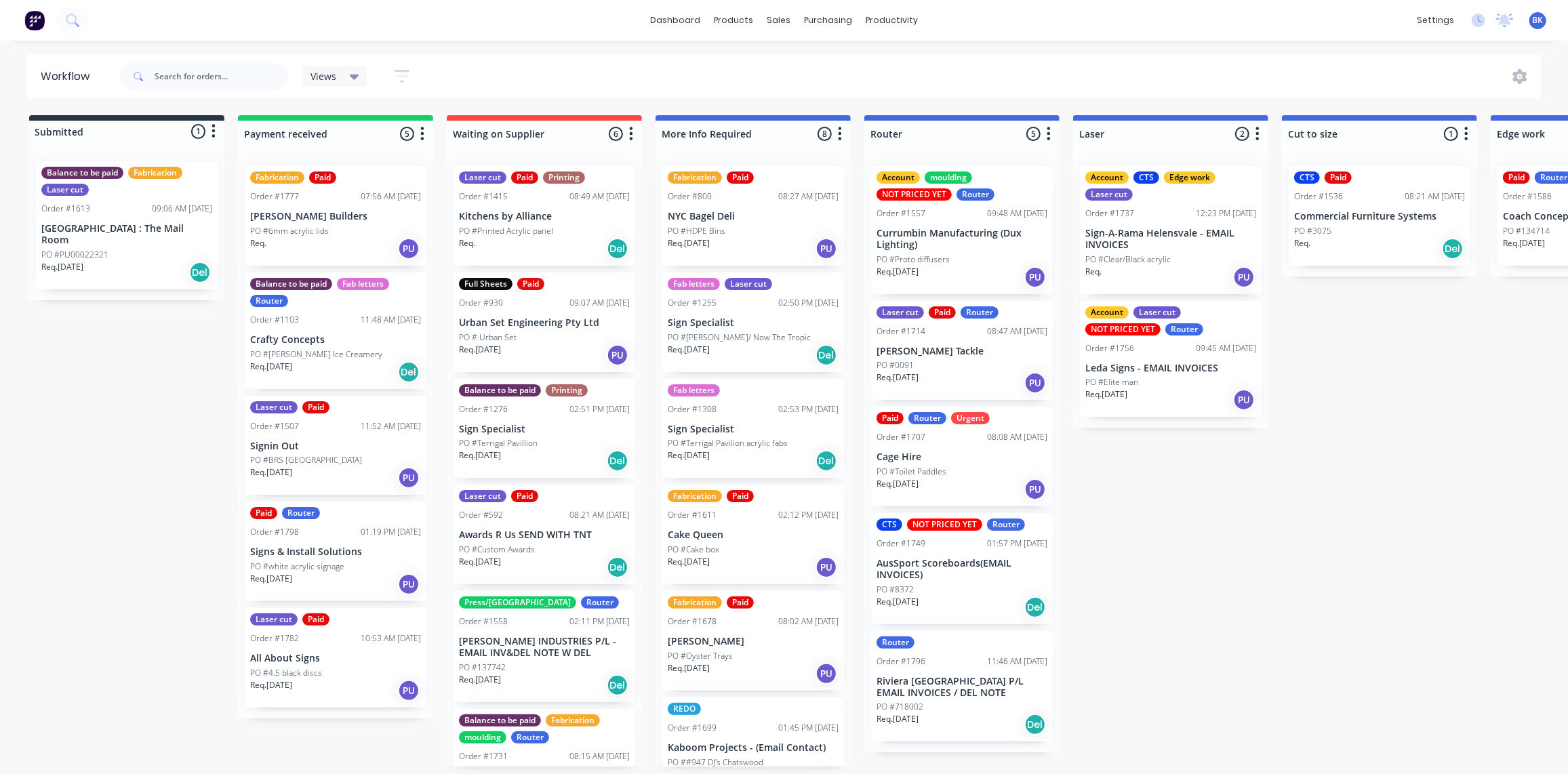
drag, startPoint x: 1260, startPoint y: 434, endPoint x: 1272, endPoint y: 435, distance: 12.0
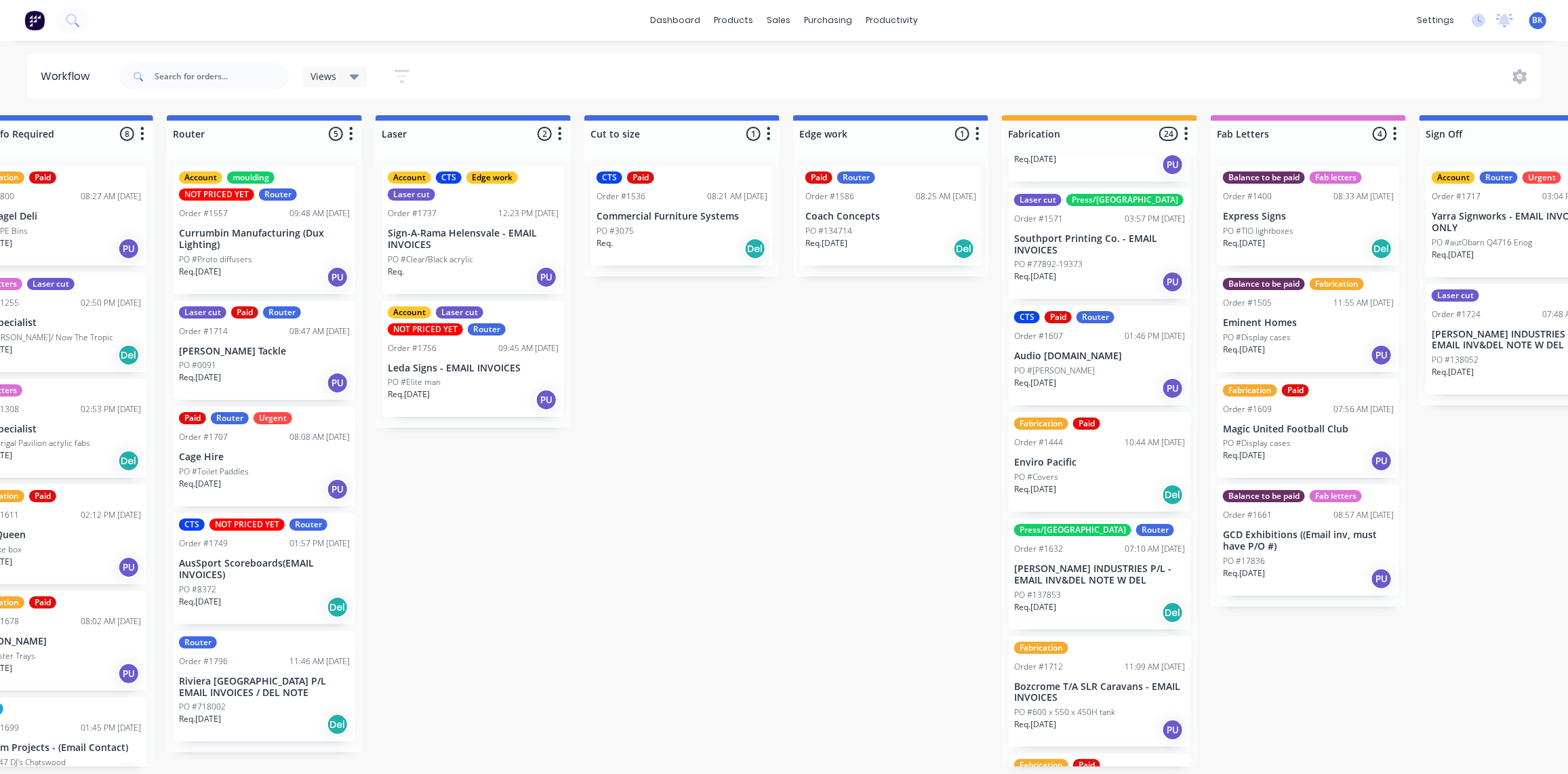
scroll to position [1, 698]
click at [1059, 565] on p "[PERSON_NAME] INDUSTRIES P/L - EMAIL INV&DEL NOTE W DEL" at bounding box center [1099, 573] width 171 height 23
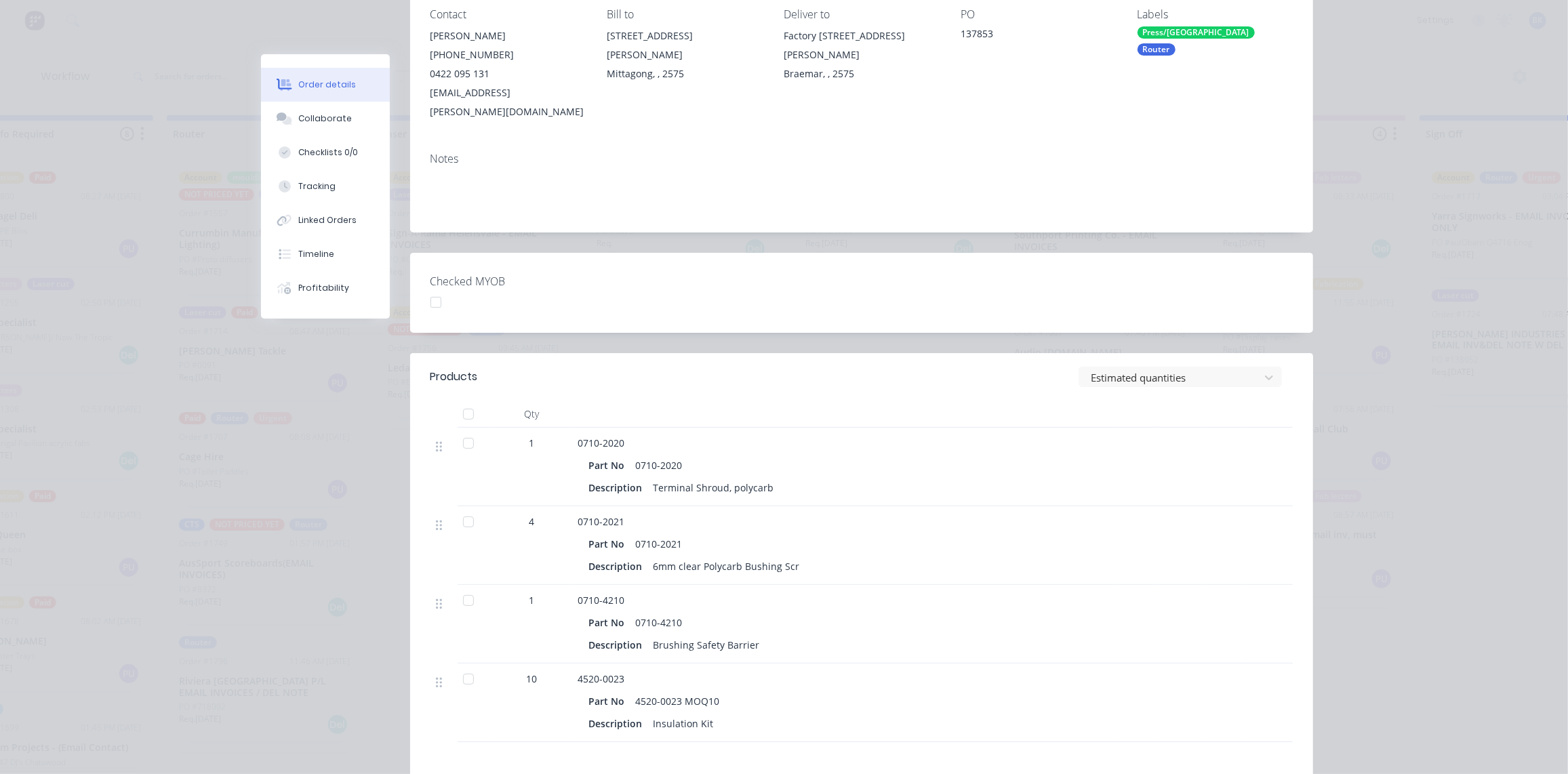
scroll to position [197, 0]
click at [321, 120] on div "Collaborate" at bounding box center [325, 118] width 54 height 12
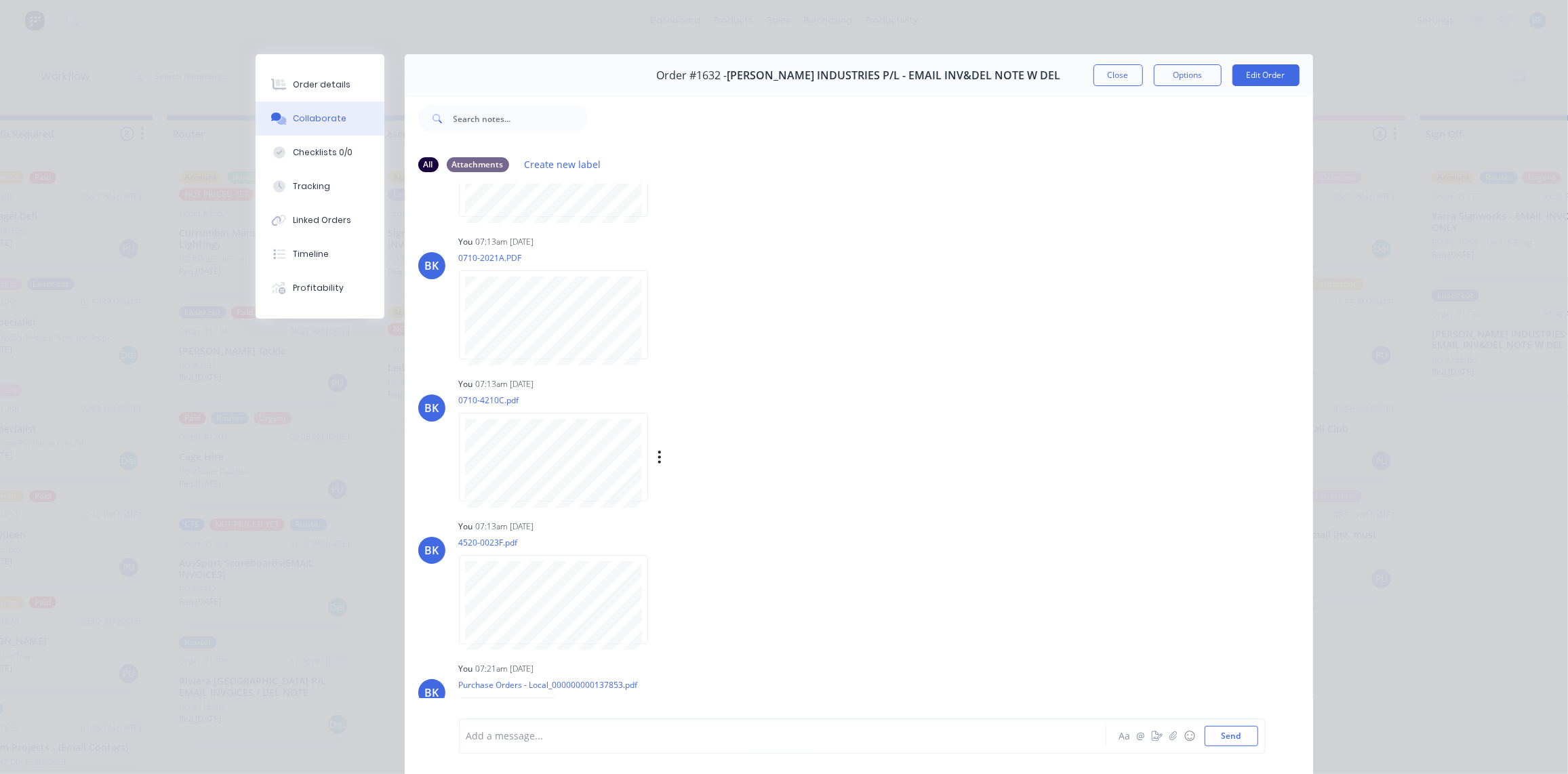
scroll to position [114, 0]
